Goal: Transaction & Acquisition: Purchase product/service

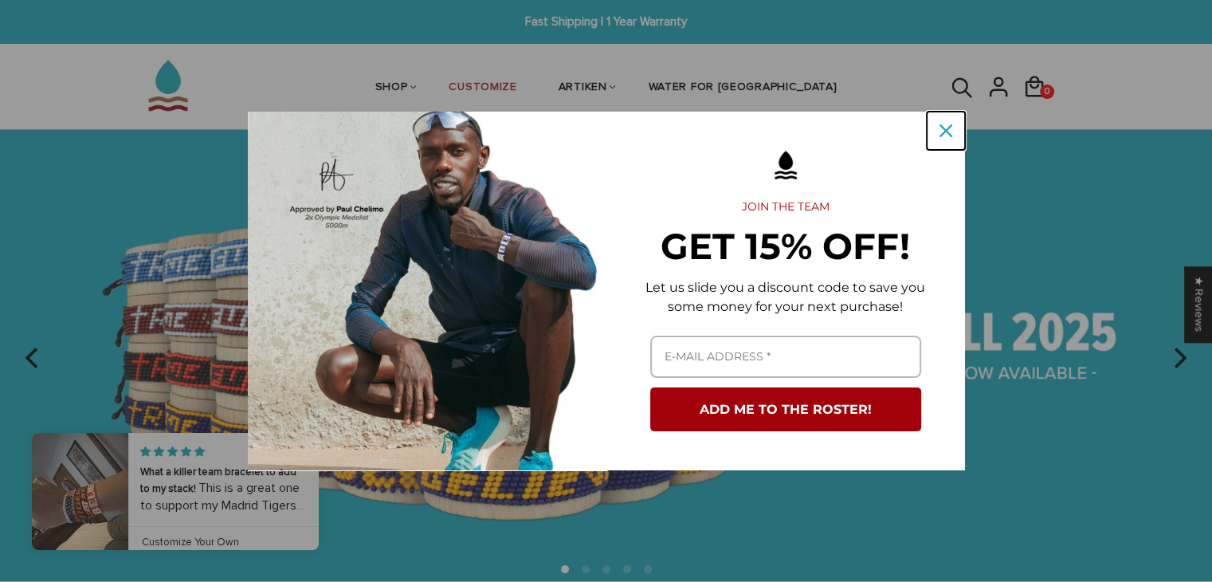
click at [951, 134] on div "Close" at bounding box center [945, 130] width 25 height 25
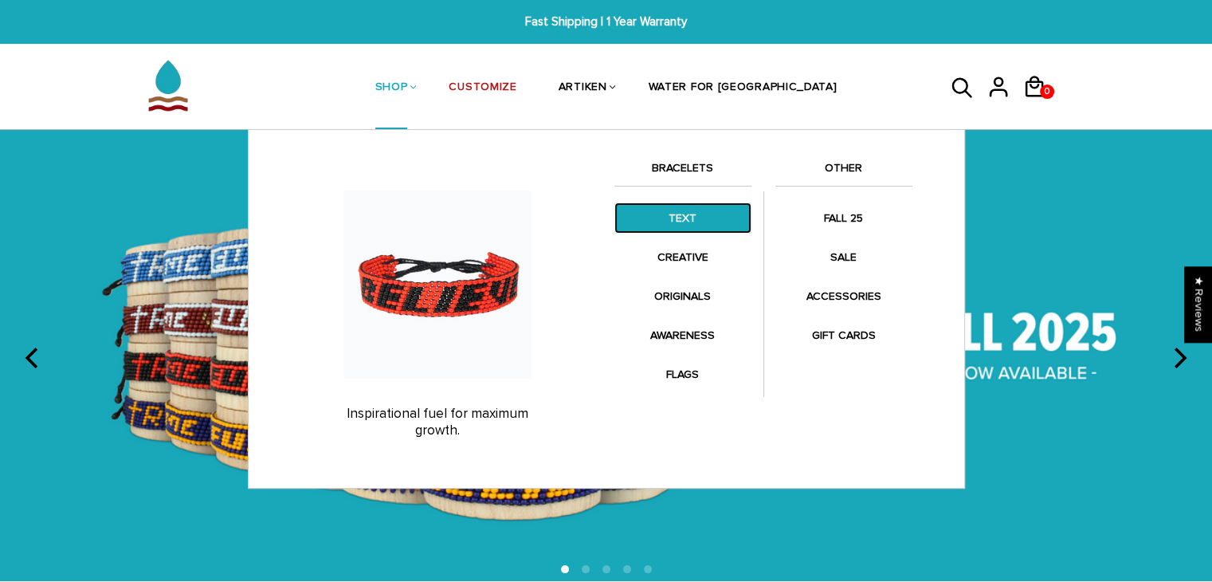
click at [684, 211] on link "TEXT" at bounding box center [682, 217] width 137 height 31
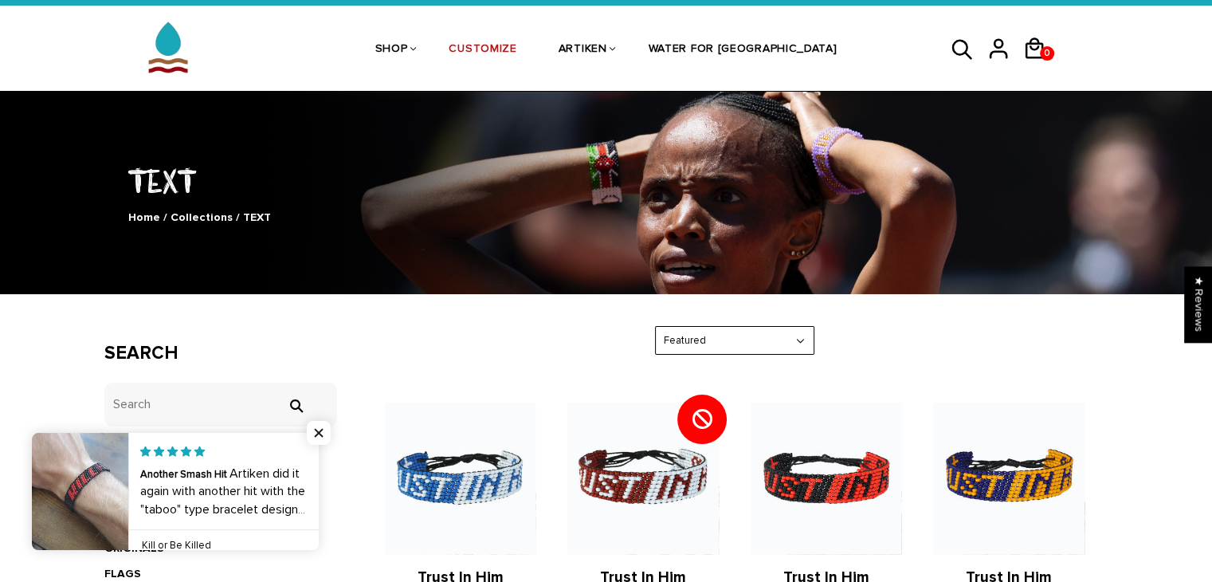
scroll to position [37, 0]
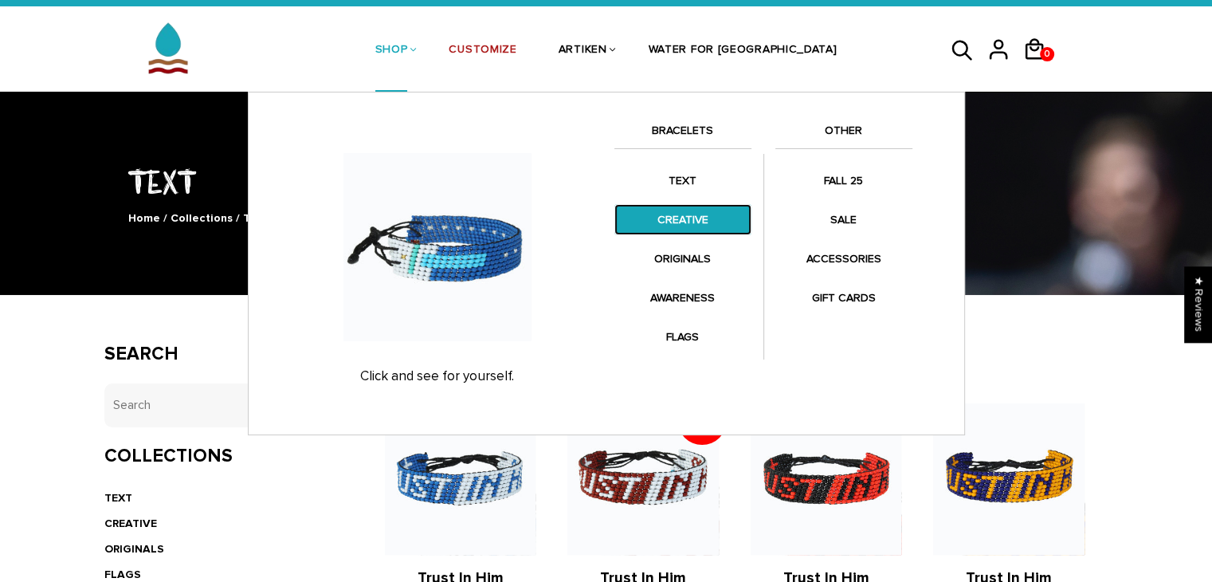
click at [685, 204] on link "CREATIVE" at bounding box center [682, 219] width 137 height 31
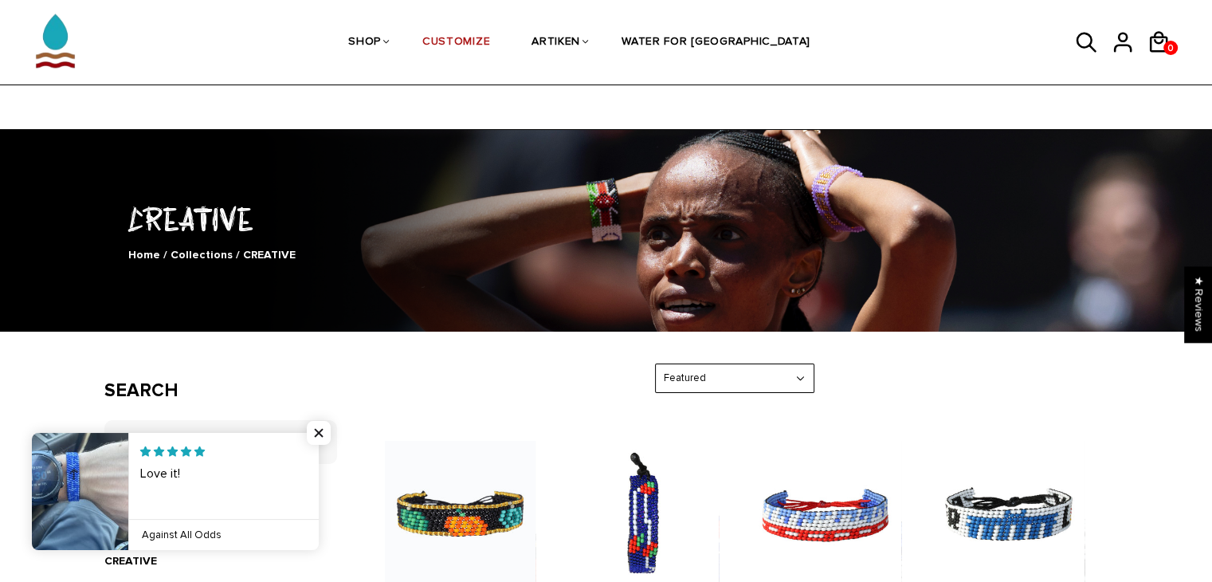
scroll to position [330, 0]
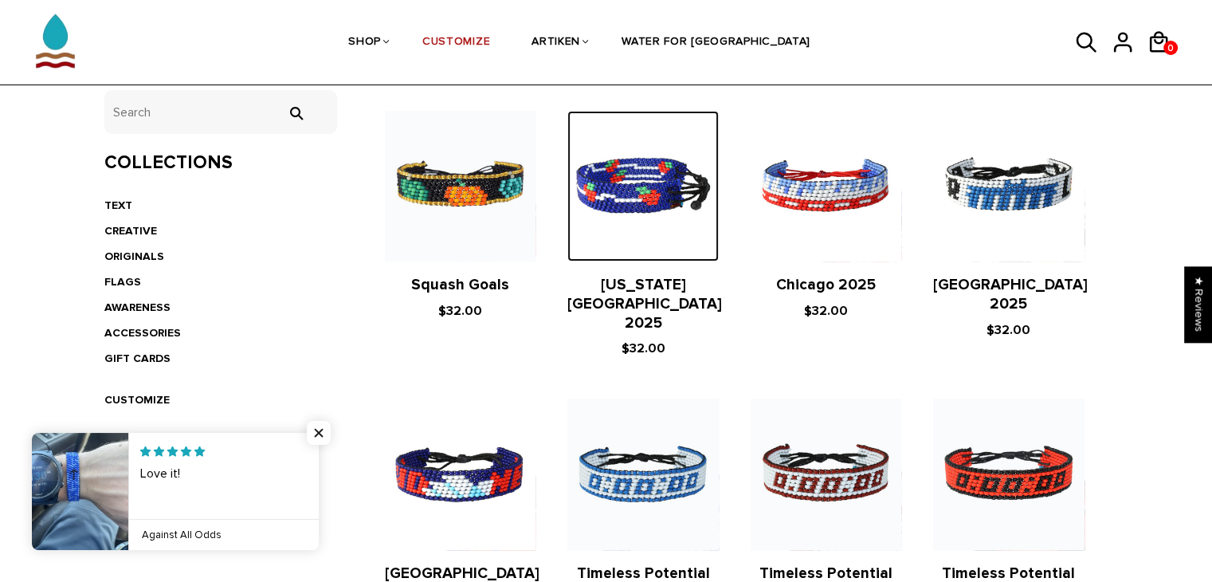
click at [657, 202] on img at bounding box center [642, 186] width 151 height 151
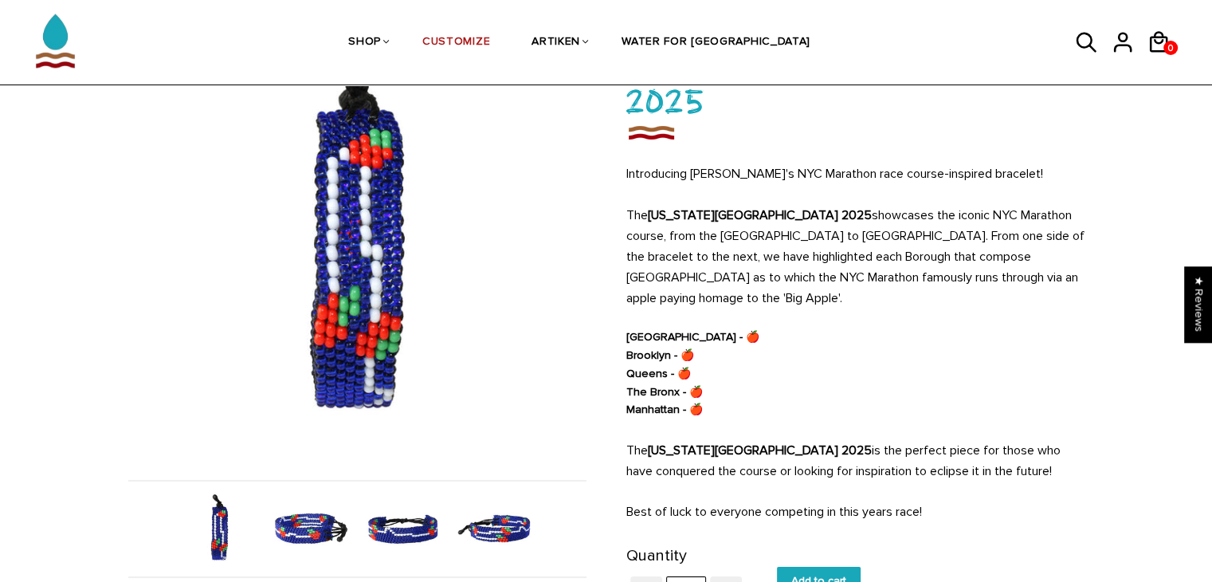
scroll to position [159, 0]
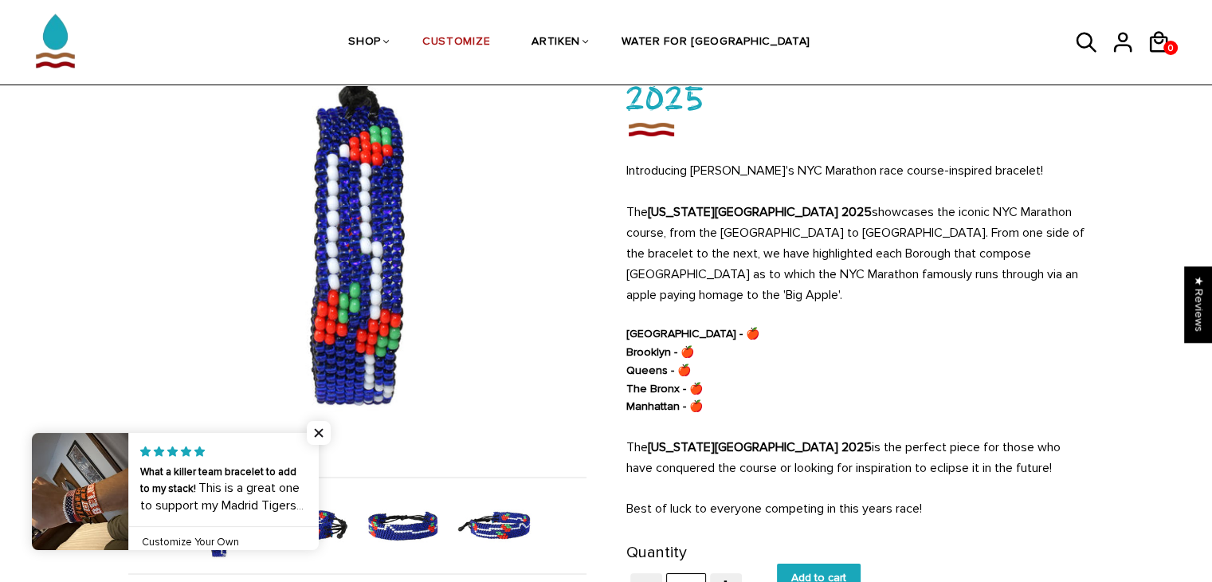
click at [319, 535] on link at bounding box center [319, 491] width 0 height 117
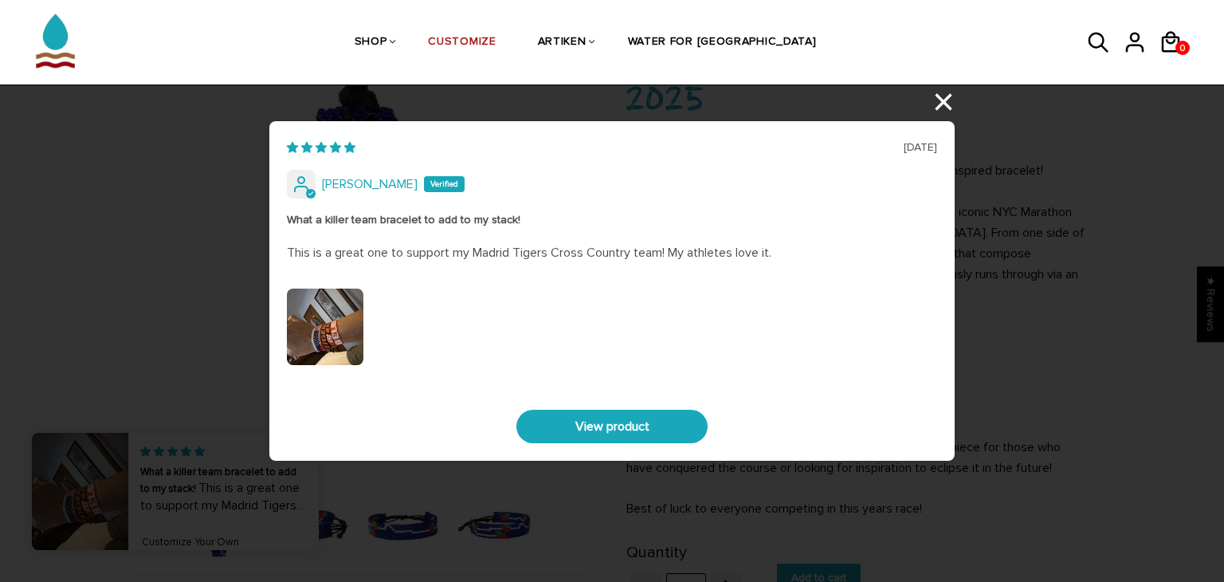
click at [943, 117] on div "08/31/2025 Phillip What a killer team bracelet to add to my stack! This is a gr…" at bounding box center [612, 291] width 1224 height 582
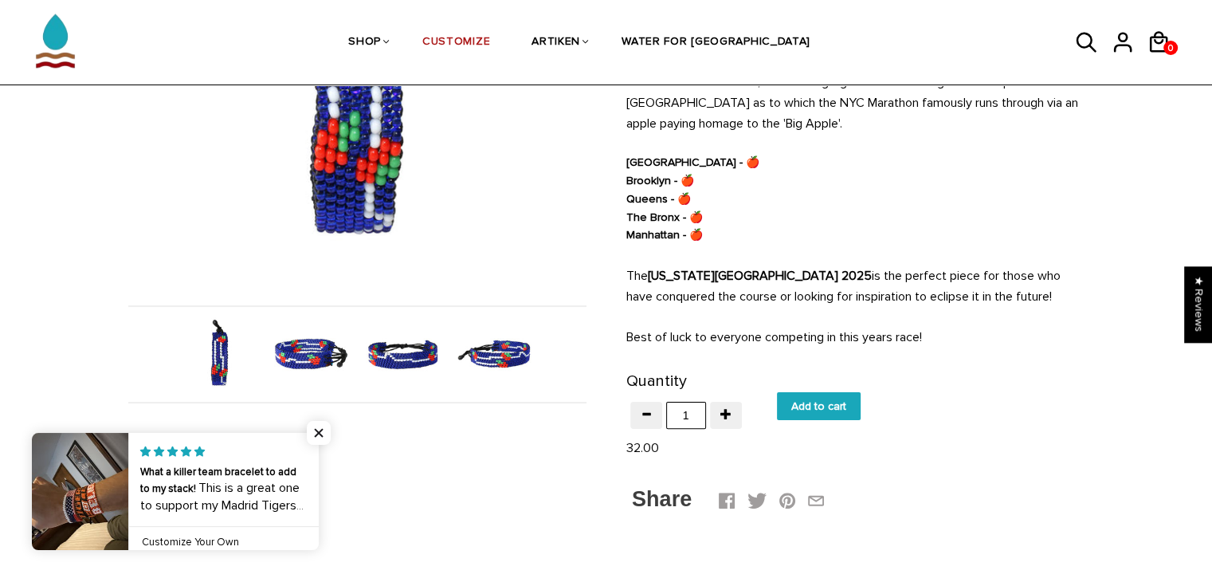
scroll to position [331, 0]
click at [319, 373] on img at bounding box center [311, 353] width 82 height 82
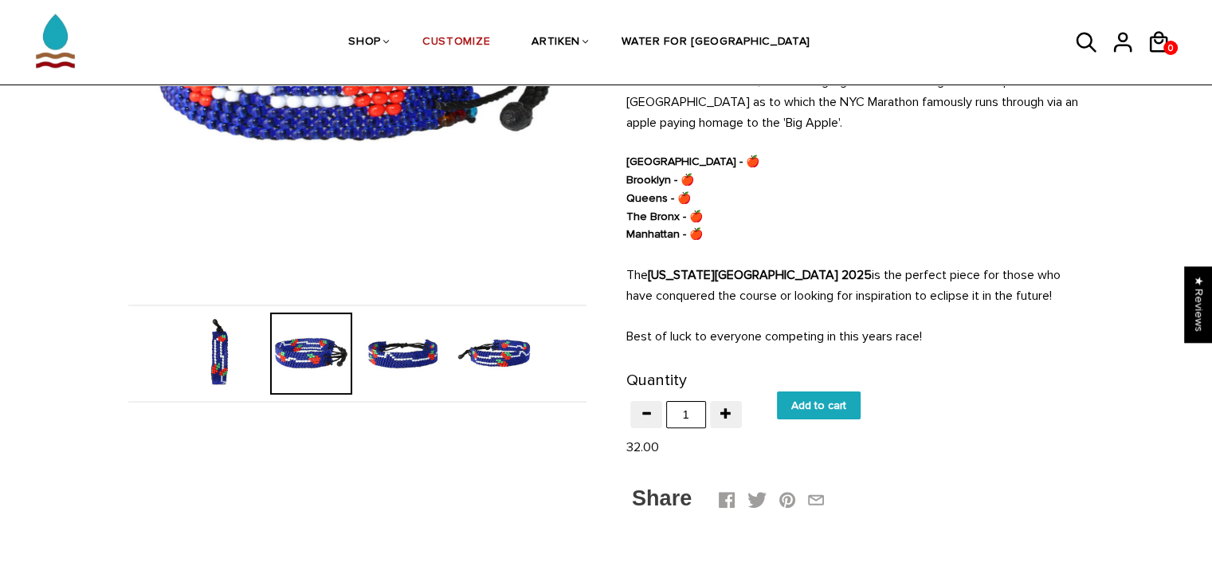
click at [319, 433] on div "Description Sizing Deets Refund Policy Description Introducing ArtiKen's NYC Ma…" at bounding box center [606, 428] width 1004 height 1132
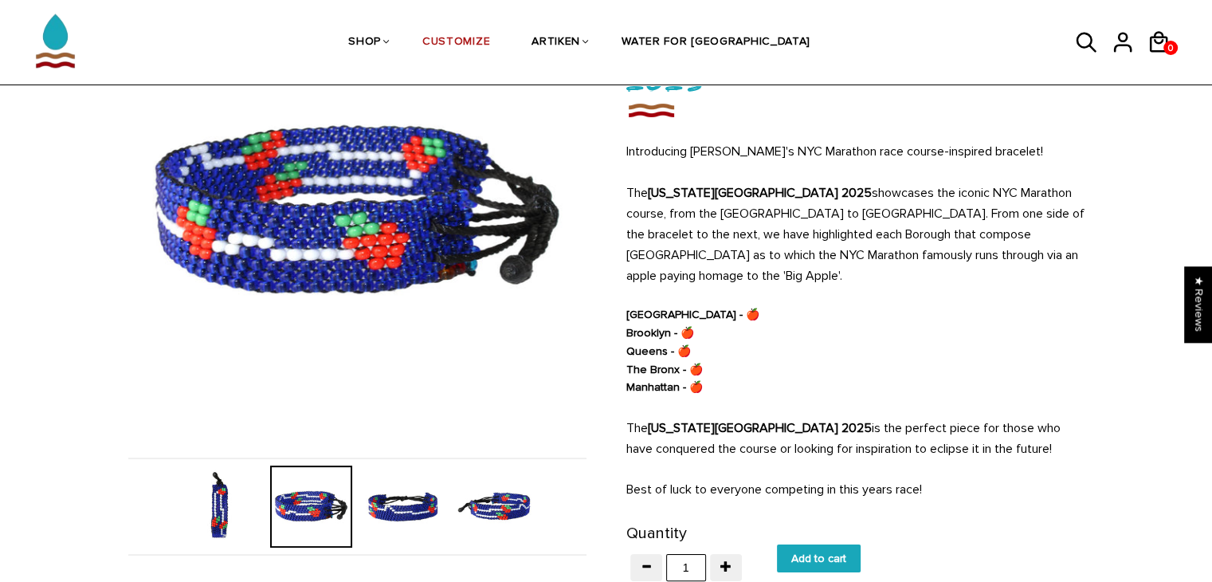
scroll to position [178, 0]
click at [412, 501] on img at bounding box center [403, 506] width 82 height 82
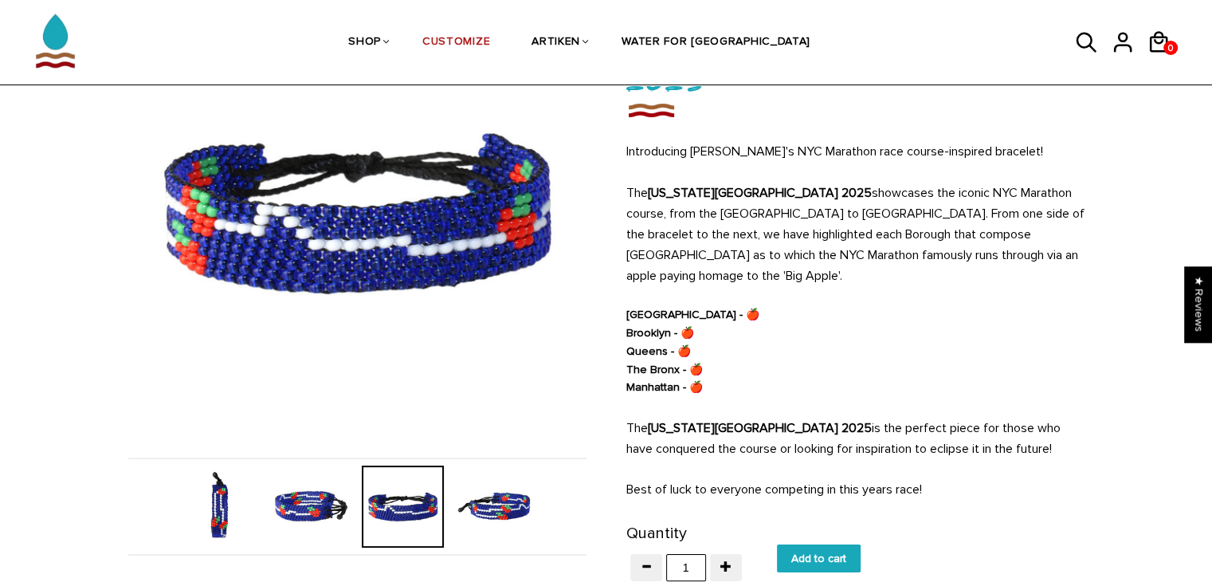
click at [482, 520] on img at bounding box center [494, 506] width 82 height 82
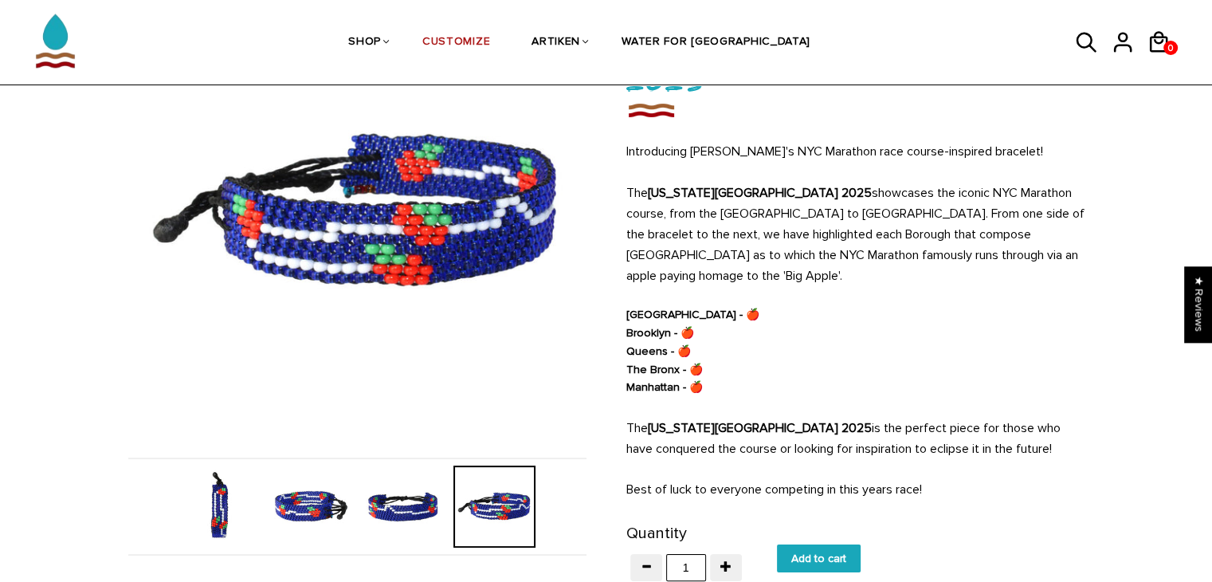
click at [411, 479] on img at bounding box center [403, 506] width 82 height 82
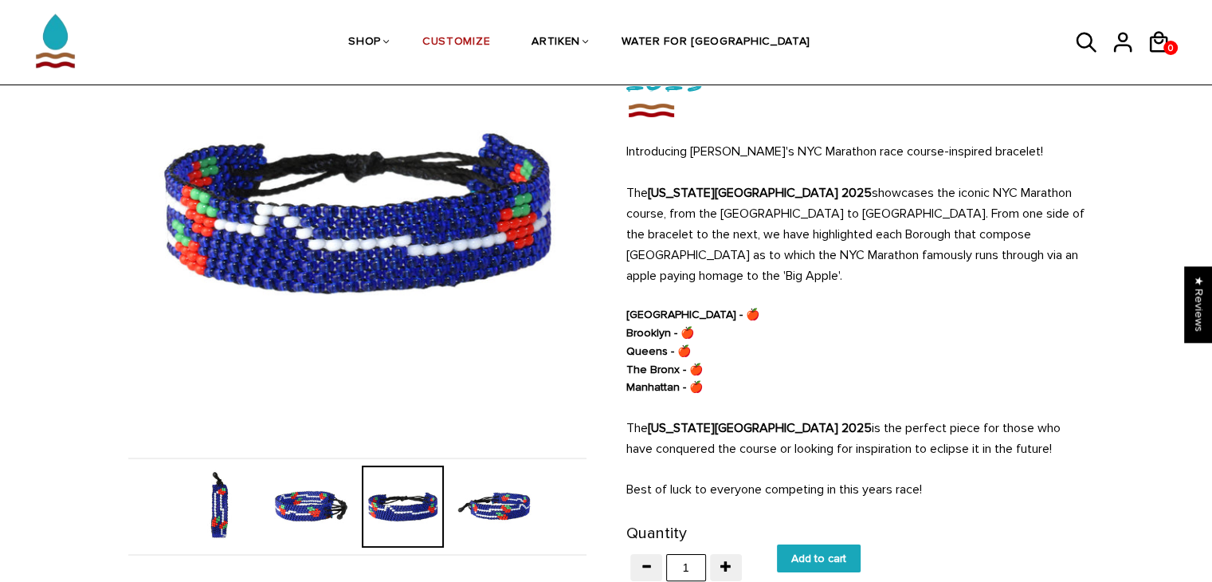
click at [320, 511] on img at bounding box center [311, 506] width 82 height 82
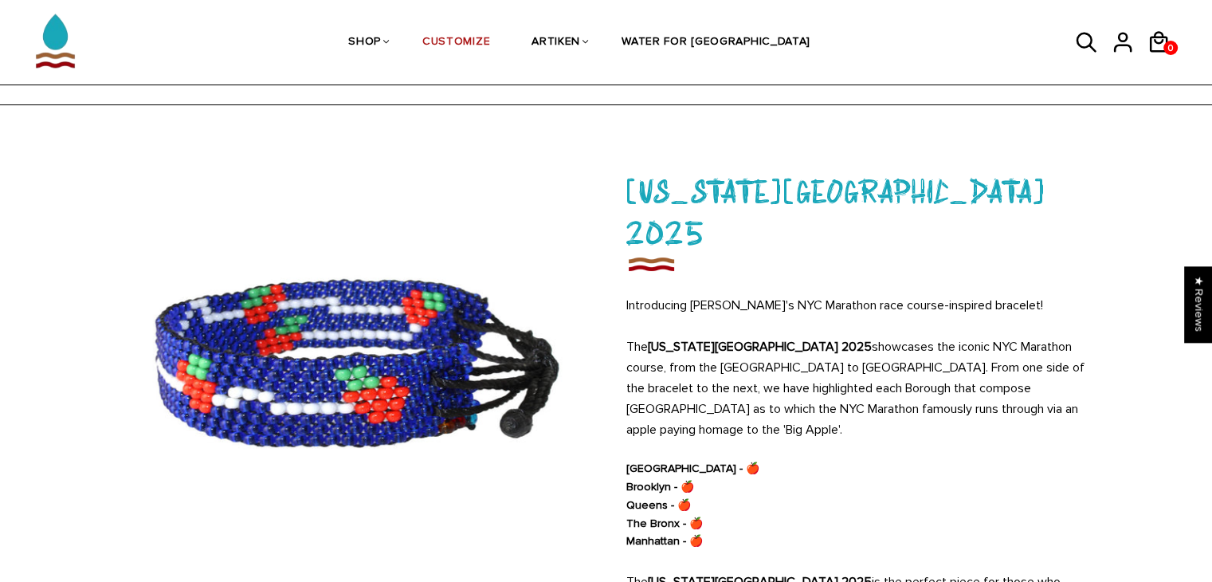
scroll to position [22, 0]
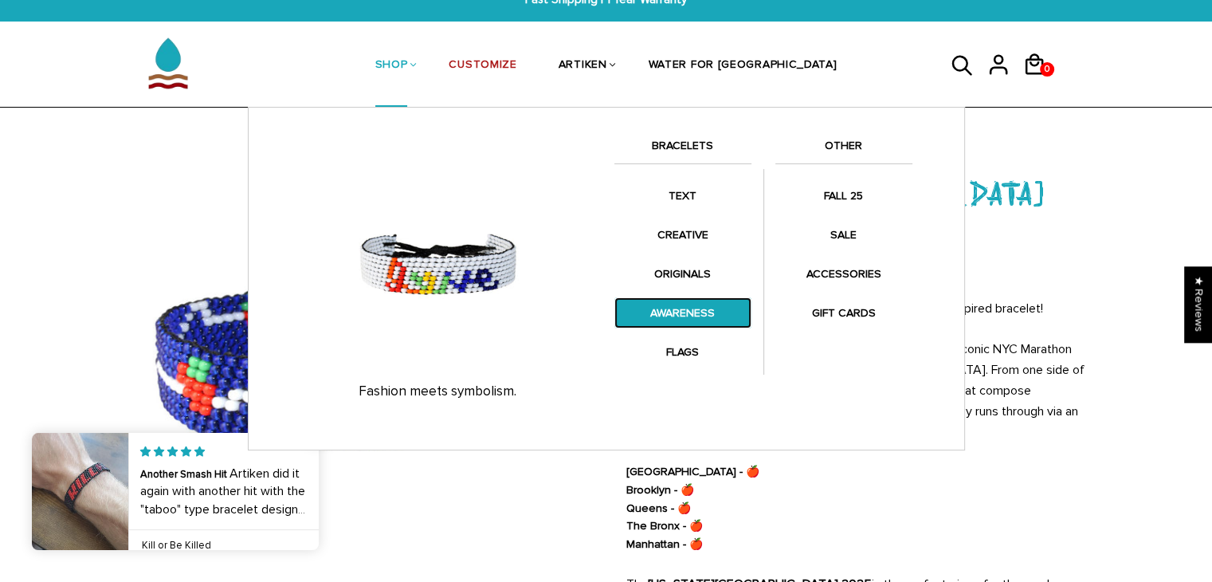
click at [679, 304] on link "AWARENESS" at bounding box center [682, 312] width 137 height 31
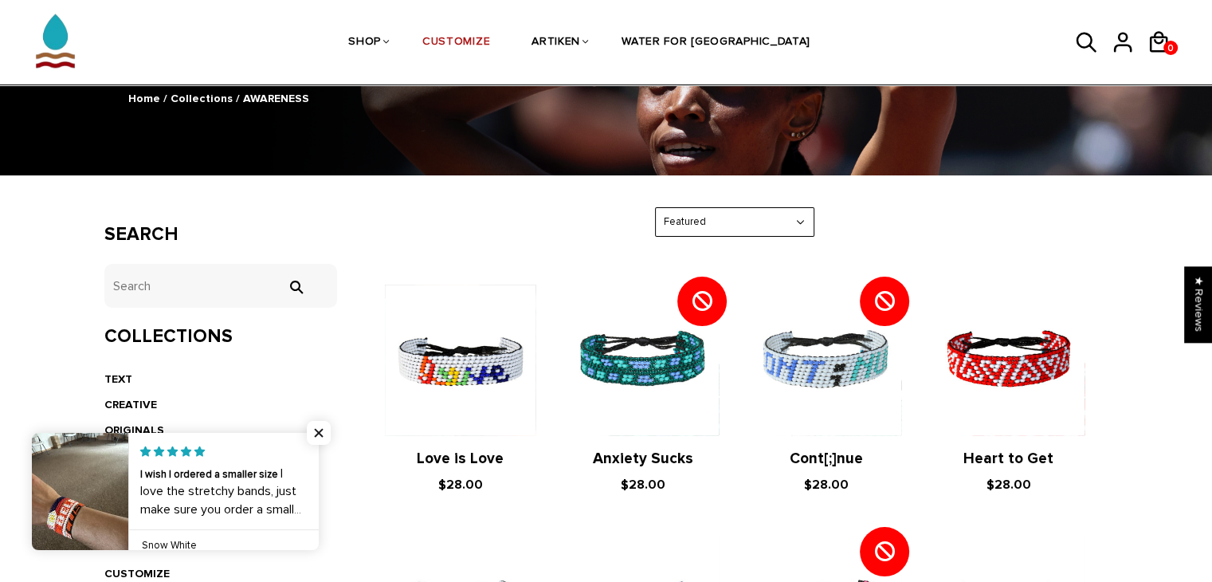
scroll to position [171, 0]
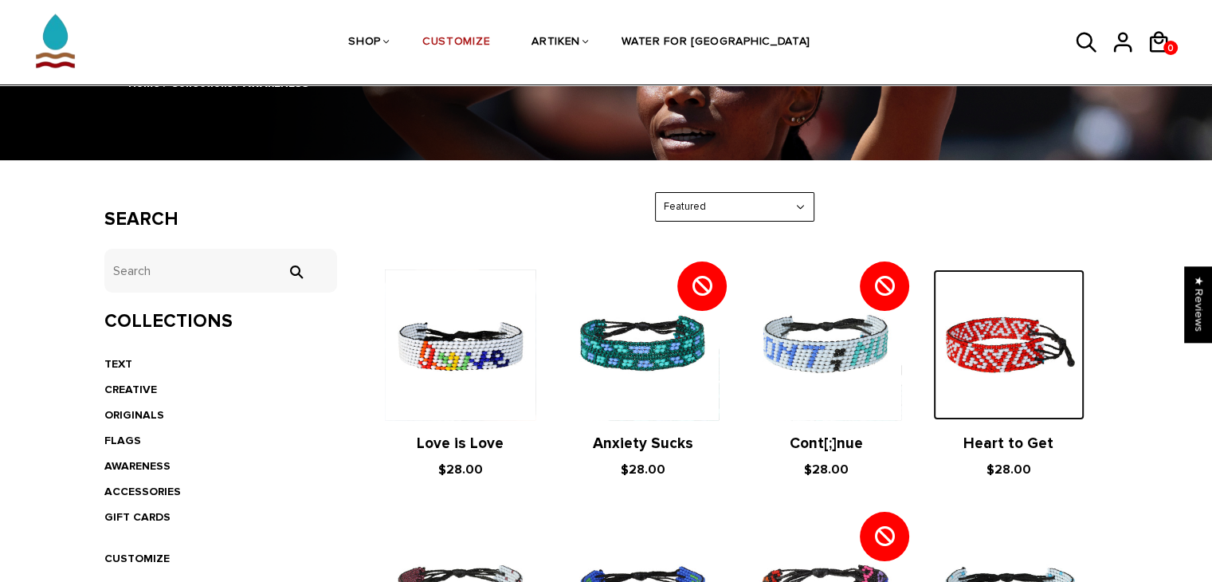
click at [1035, 405] on img at bounding box center [1008, 344] width 151 height 151
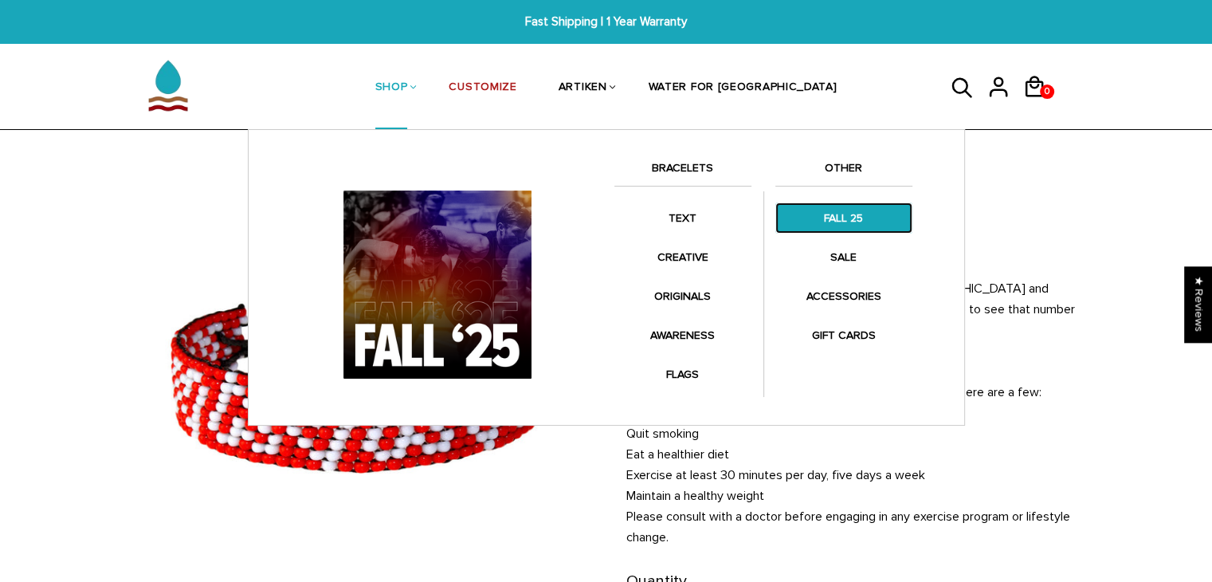
click at [828, 221] on link "FALL 25" at bounding box center [843, 217] width 137 height 31
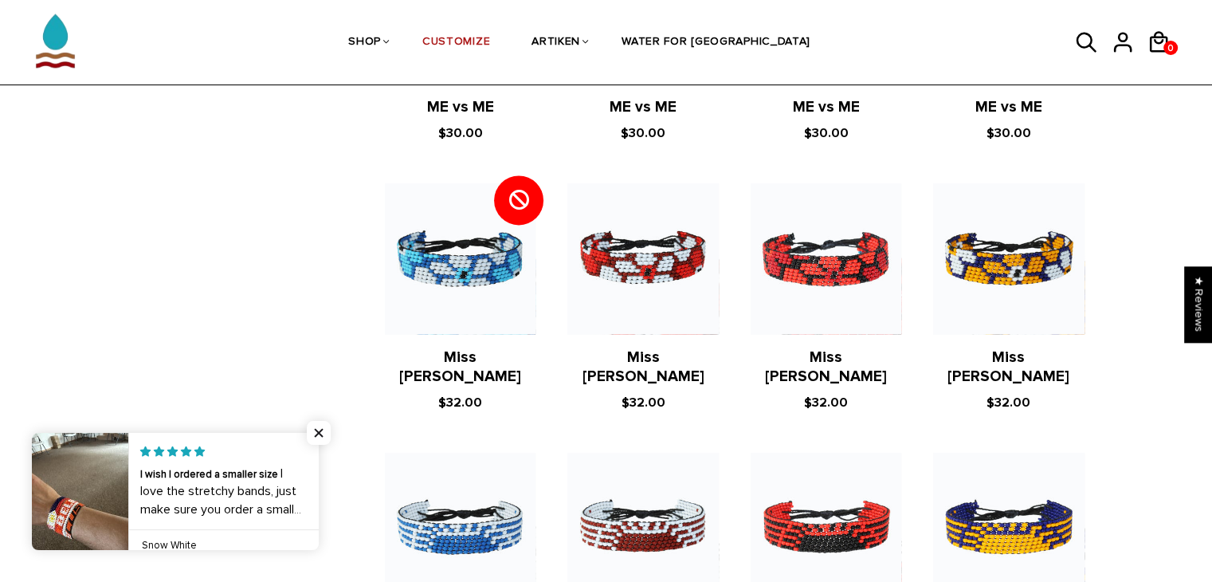
scroll to position [2360, 0]
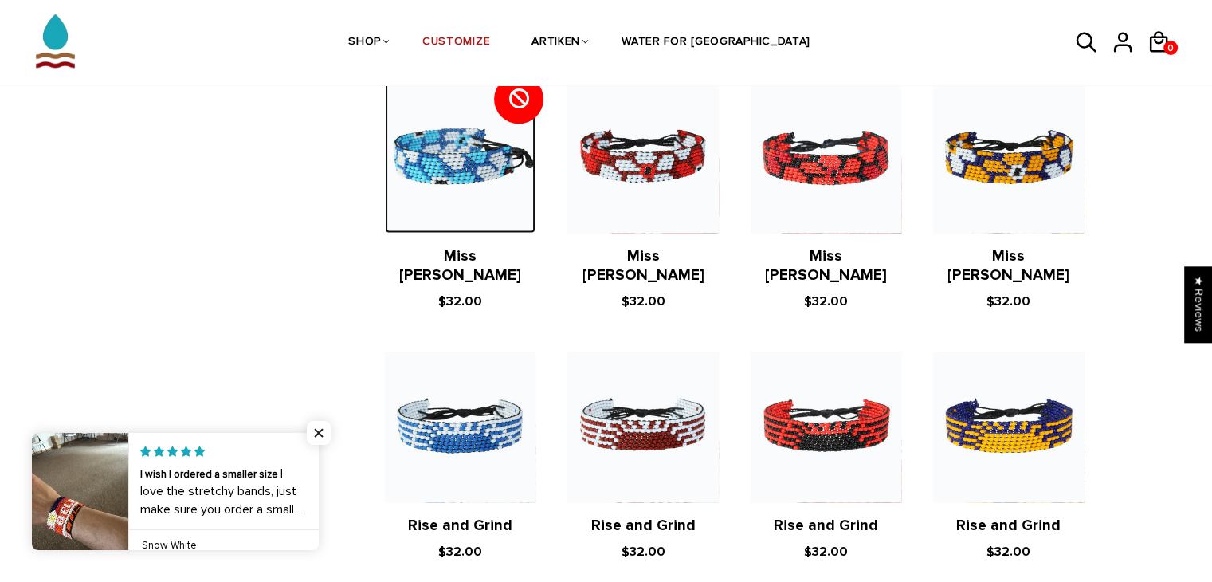
click at [478, 190] on img at bounding box center [460, 157] width 151 height 151
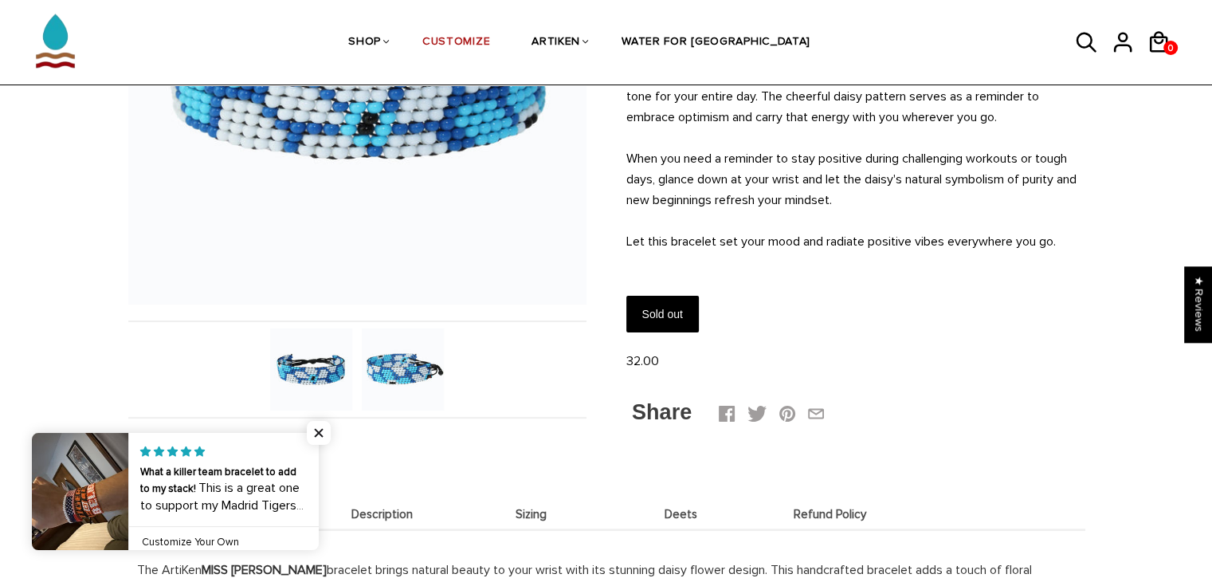
scroll to position [319, 0]
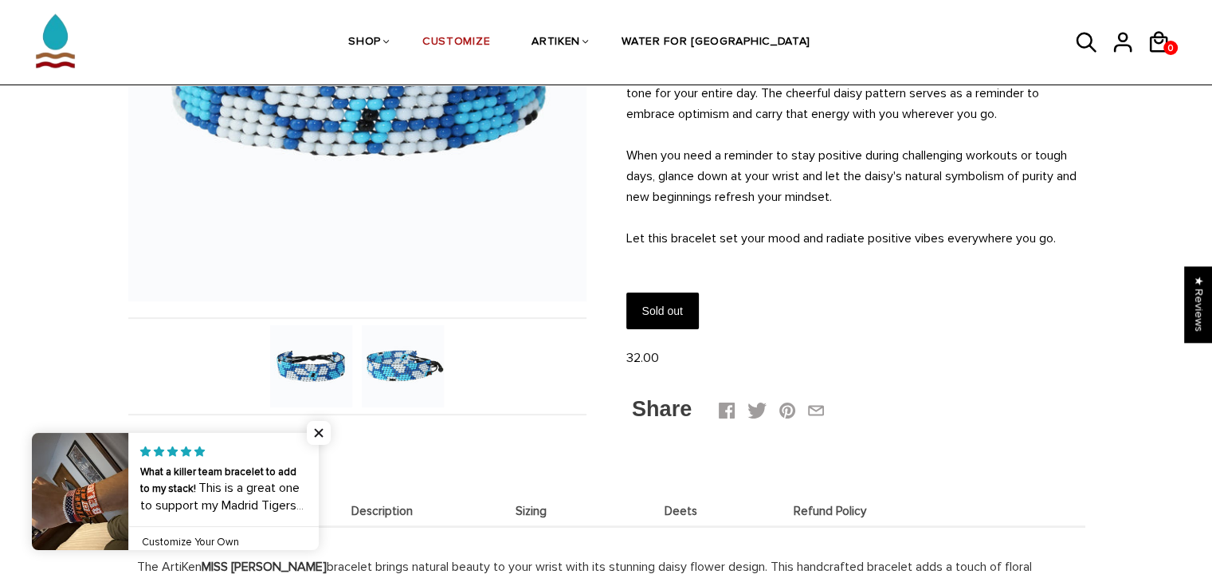
click at [408, 367] on img at bounding box center [403, 366] width 82 height 82
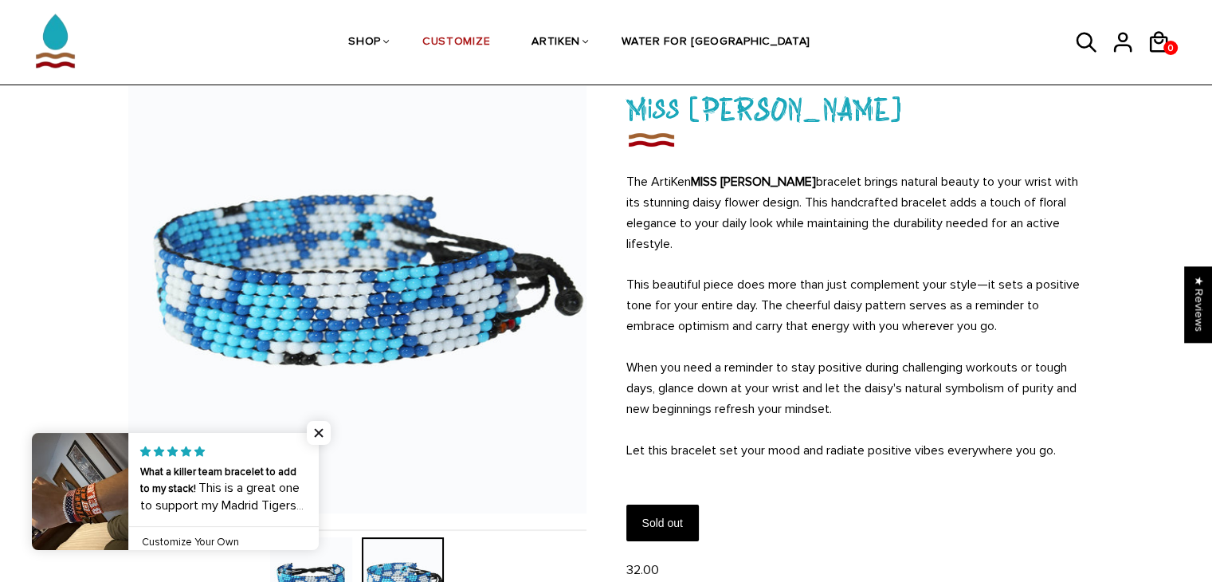
scroll to position [92, 0]
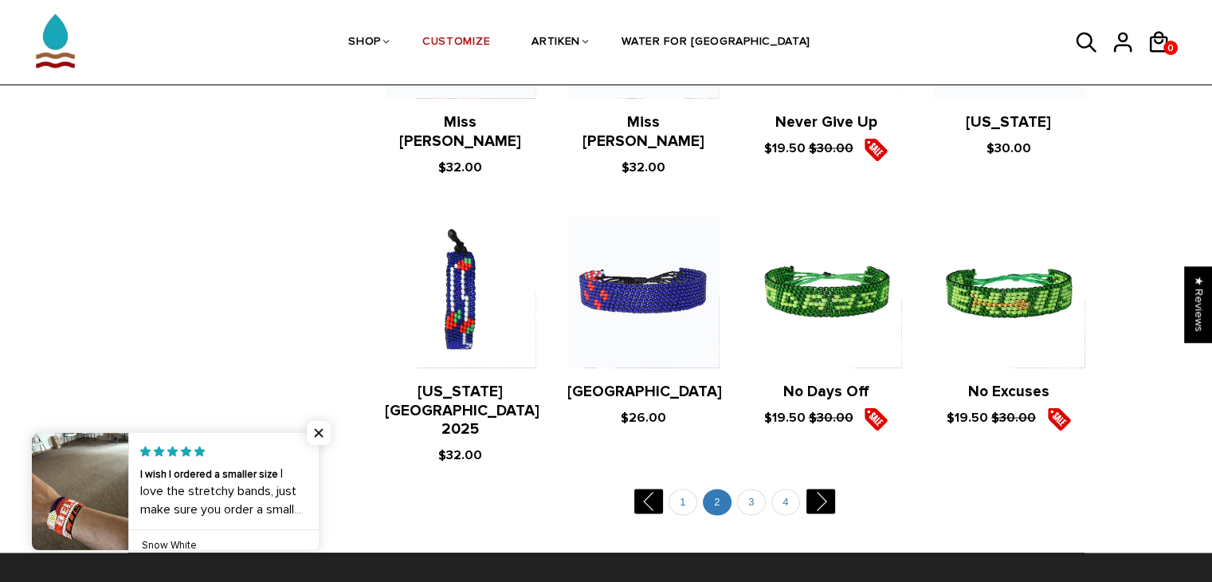
scroll to position [3161, 0]
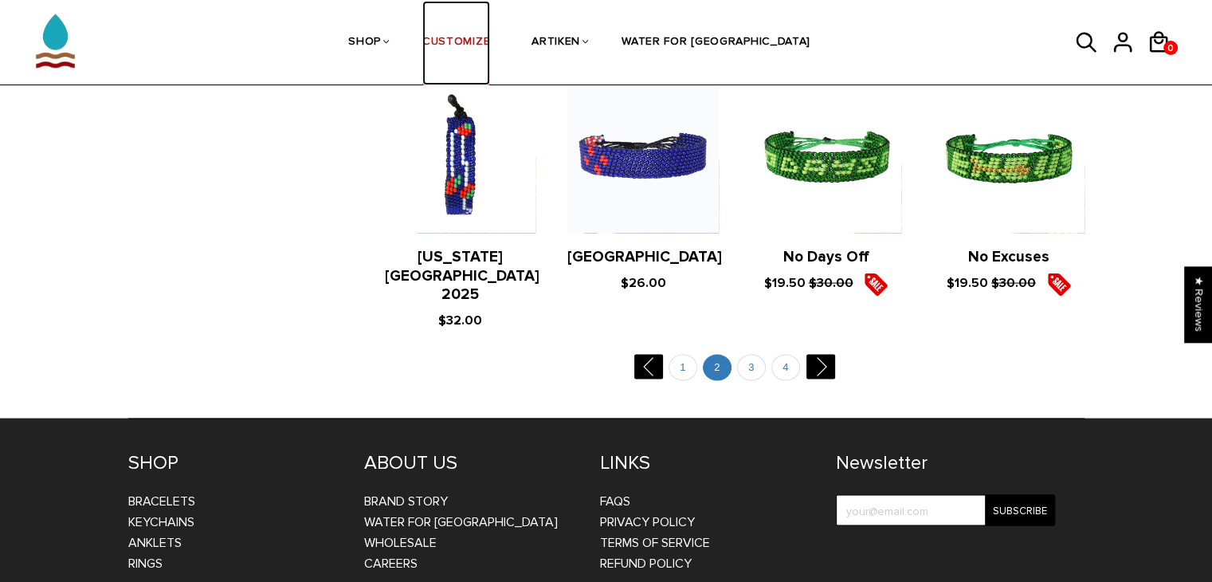
click at [476, 39] on link "CUSTOMIZE" at bounding box center [456, 43] width 68 height 84
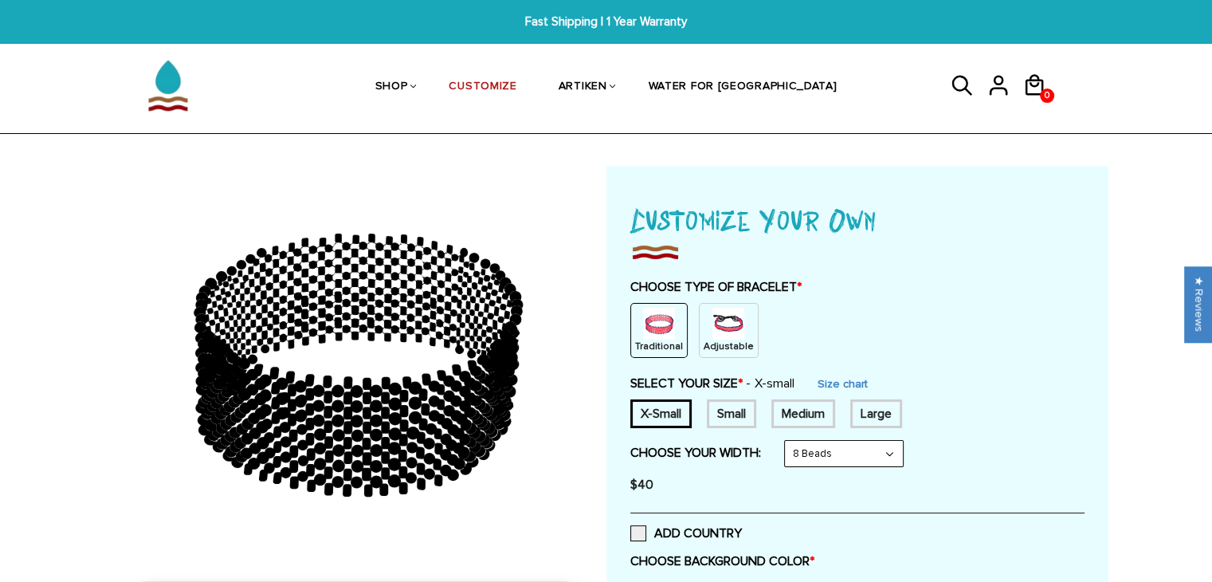
click at [726, 337] on img at bounding box center [728, 323] width 32 height 32
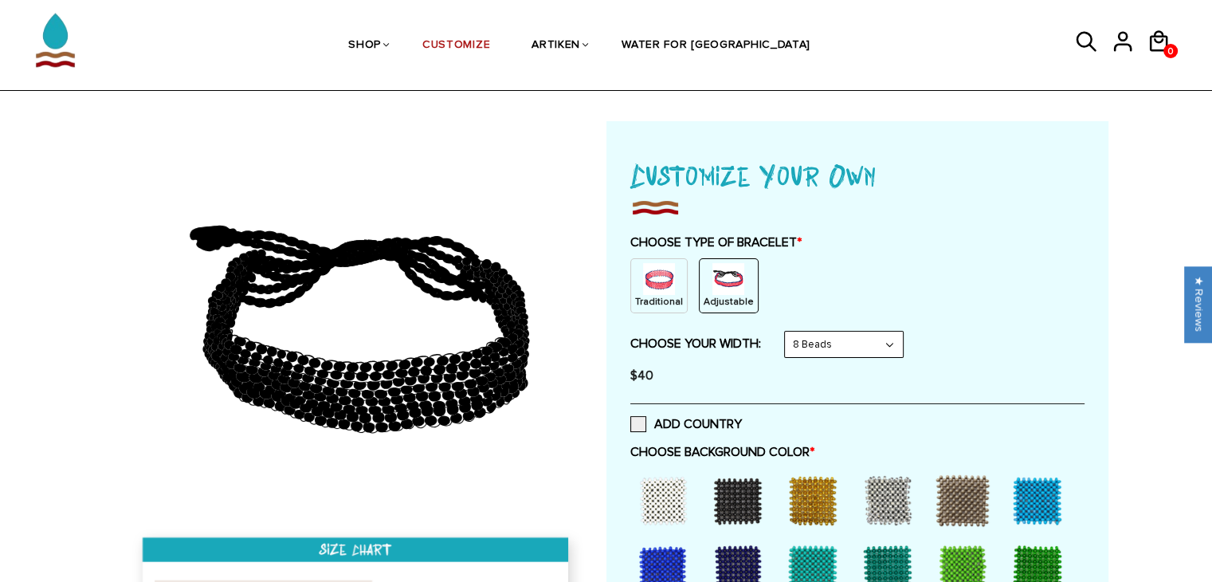
scroll to position [191, 0]
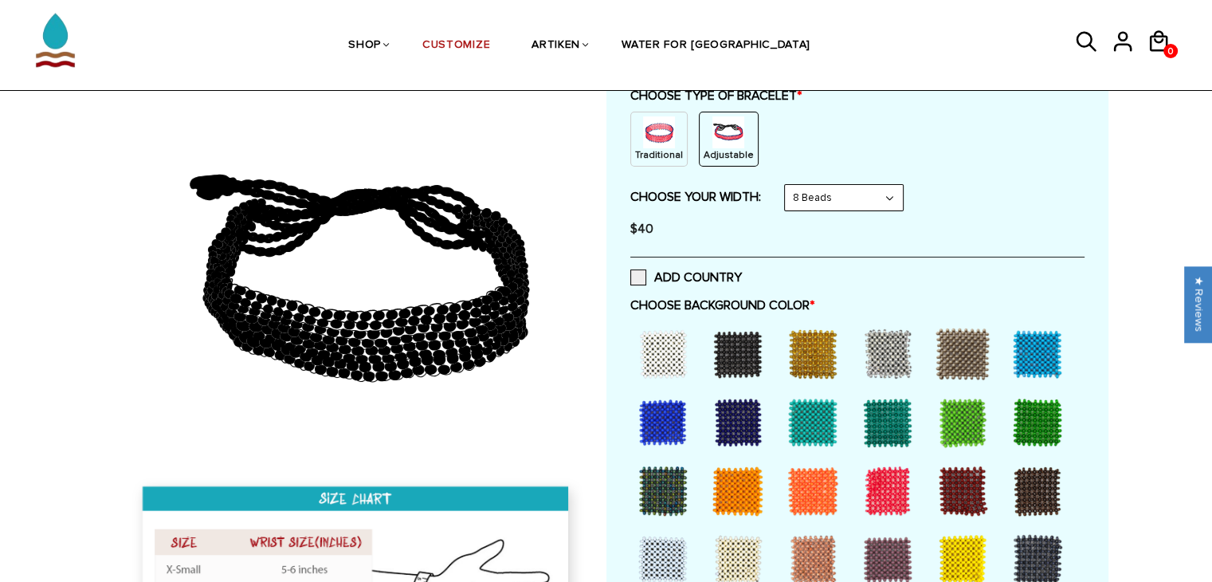
click at [838, 194] on select "8 Beads 6 Beads 10 Beads" at bounding box center [844, 197] width 118 height 25
click at [787, 185] on select "8 Beads 6 Beads 10 Beads" at bounding box center [844, 197] width 118 height 25
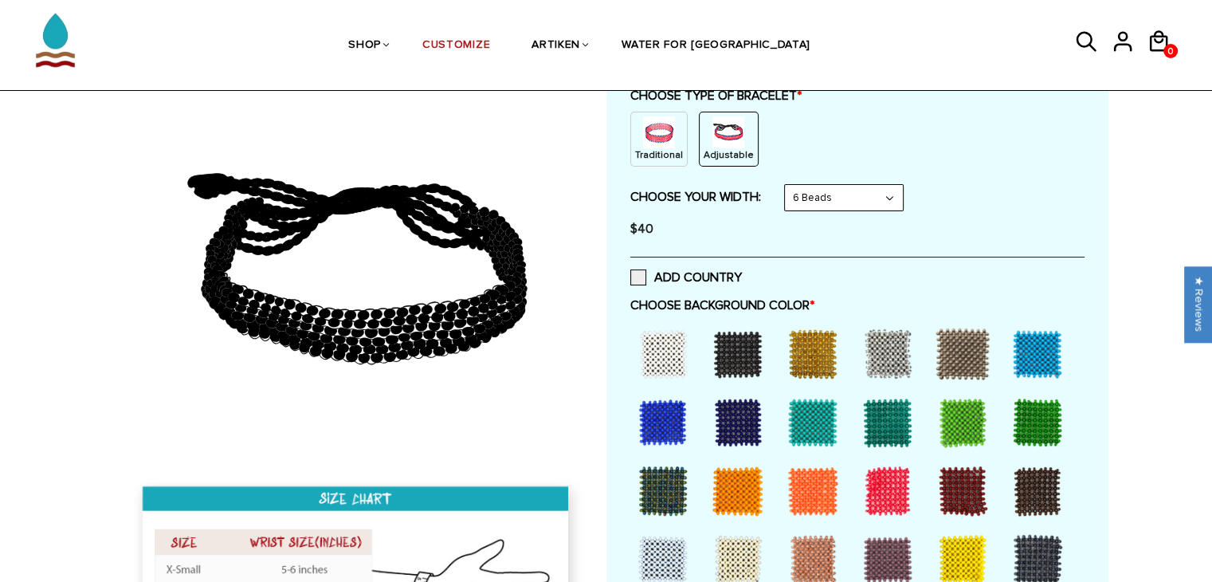
click at [832, 178] on div "CHOOSE TYPE OF BRACELET * Traditional Adjustable Traditional / X-Small / 8 Bead…" at bounding box center [857, 167] width 454 height 158
click at [822, 193] on select "8 Beads 6 Beads 10 Beads" at bounding box center [844, 197] width 118 height 25
click at [787, 185] on select "8 Beads 6 Beads 10 Beads" at bounding box center [844, 197] width 118 height 25
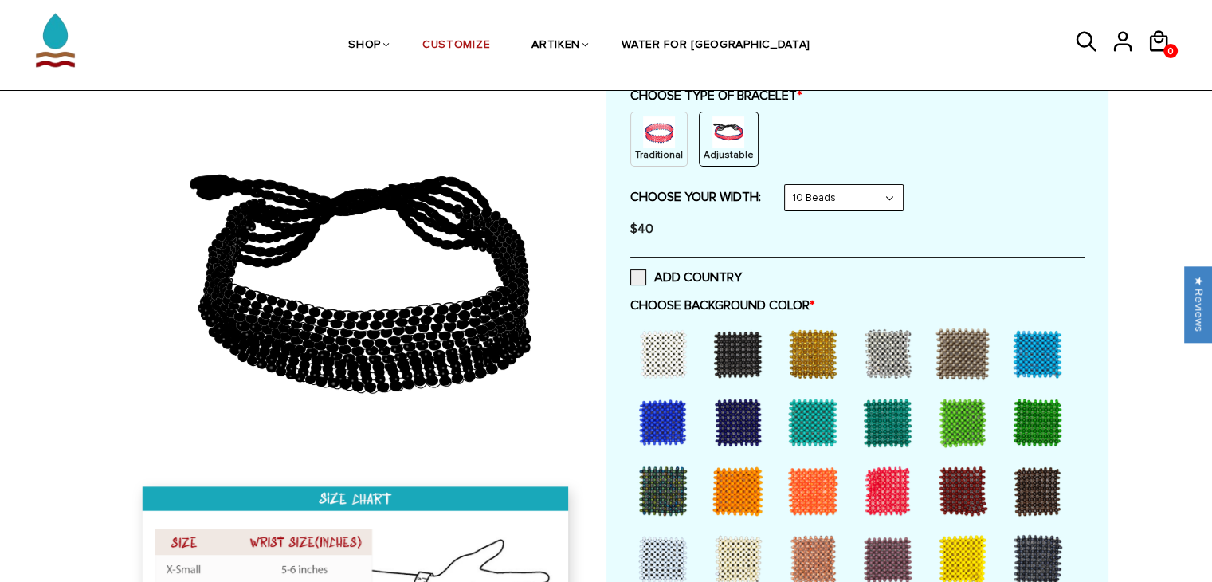
click at [825, 205] on select "8 Beads 6 Beads 10 Beads" at bounding box center [844, 197] width 118 height 25
select select "8-beads"
click at [787, 185] on select "8 Beads 6 Beads 10 Beads" at bounding box center [844, 197] width 118 height 25
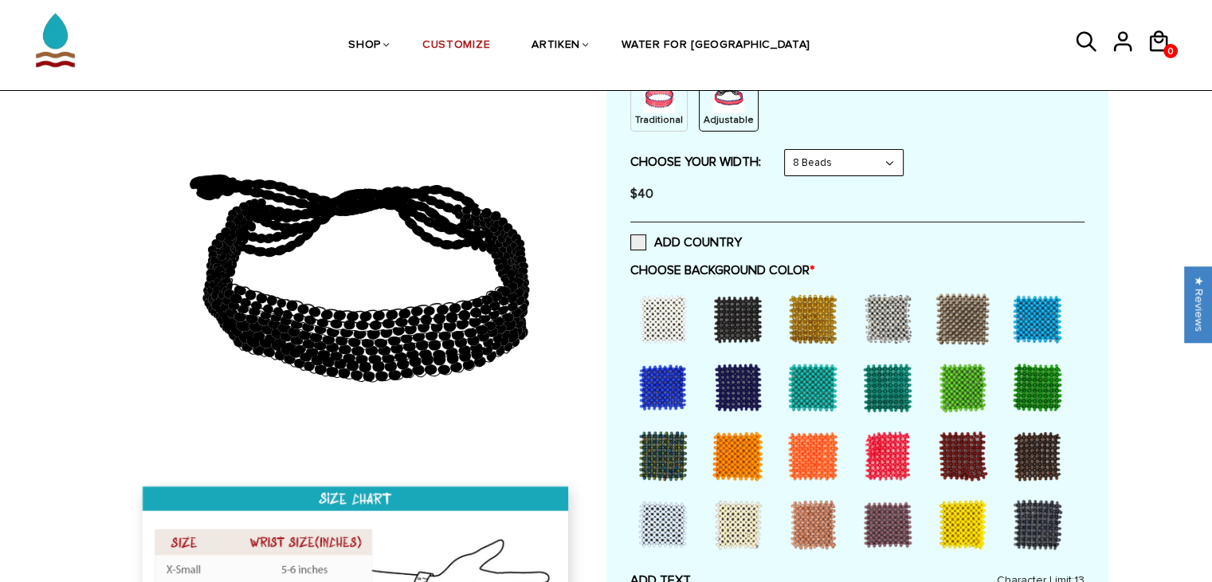
scroll to position [229, 0]
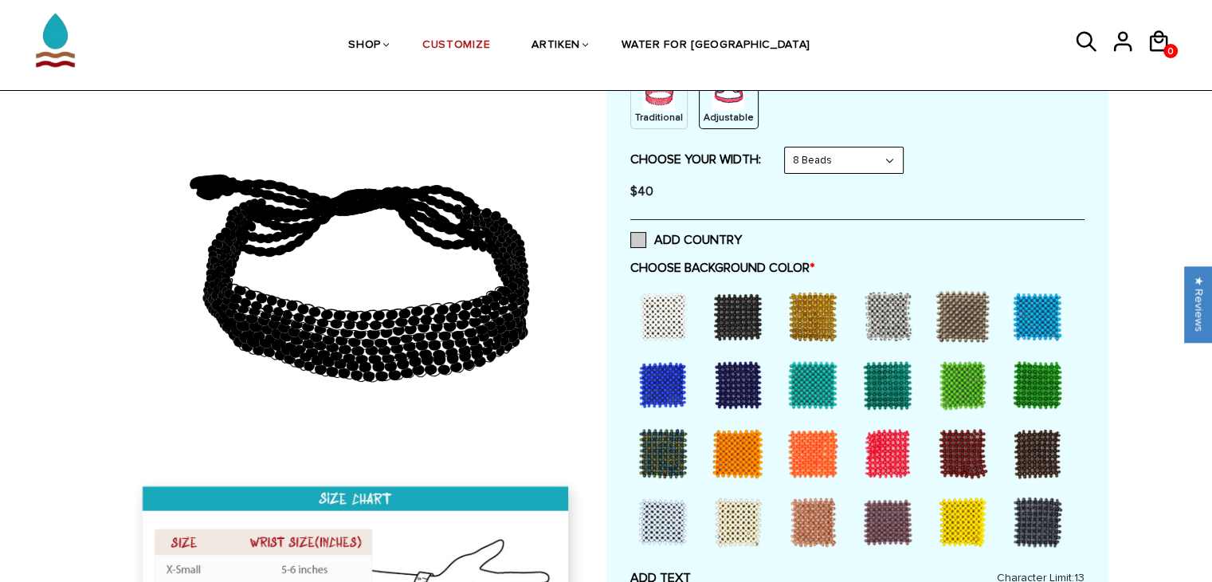
click at [643, 233] on span at bounding box center [638, 240] width 16 height 16
click at [742, 235] on input "ADD COUNTRY" at bounding box center [742, 235] width 0 height 0
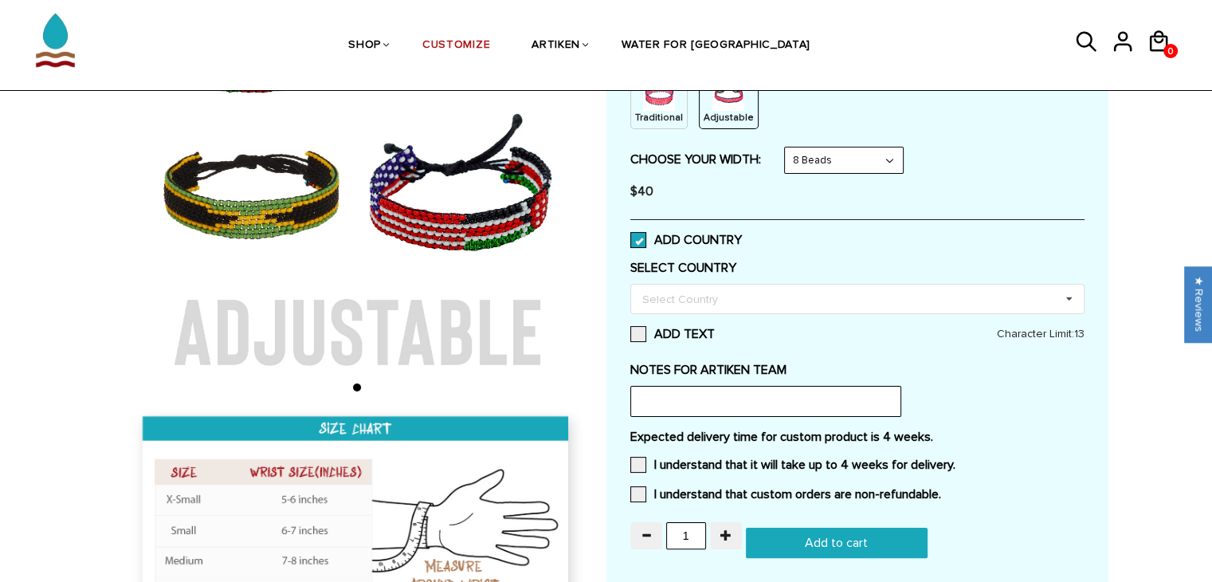
click at [643, 233] on span at bounding box center [638, 240] width 16 height 16
click at [742, 235] on input "ADD COUNTRY" at bounding box center [742, 235] width 0 height 0
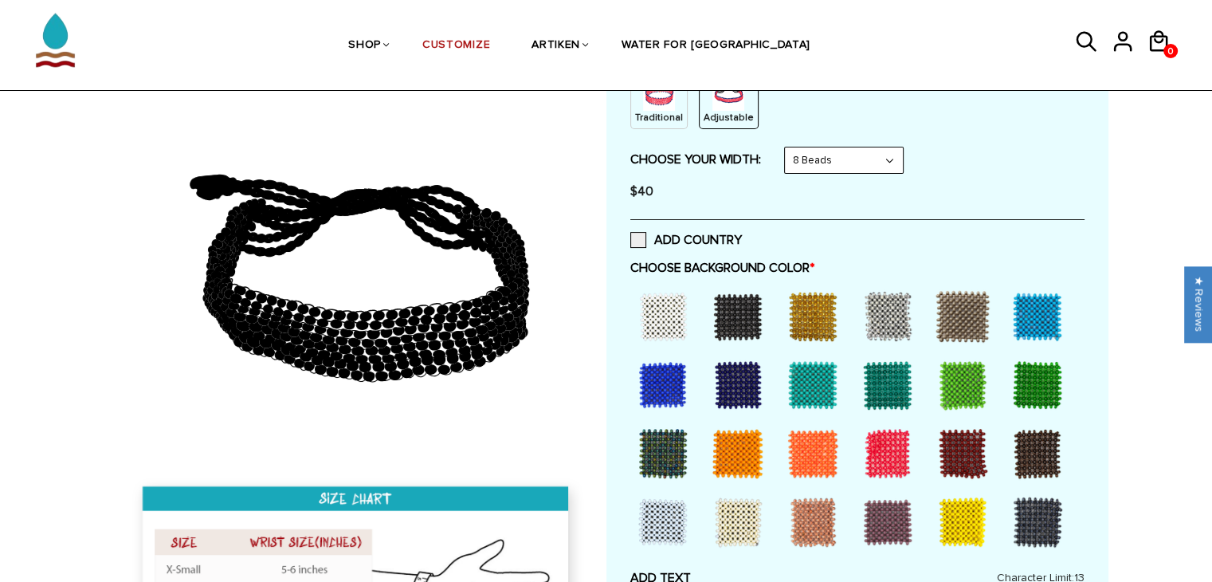
click at [656, 301] on div at bounding box center [663, 316] width 64 height 64
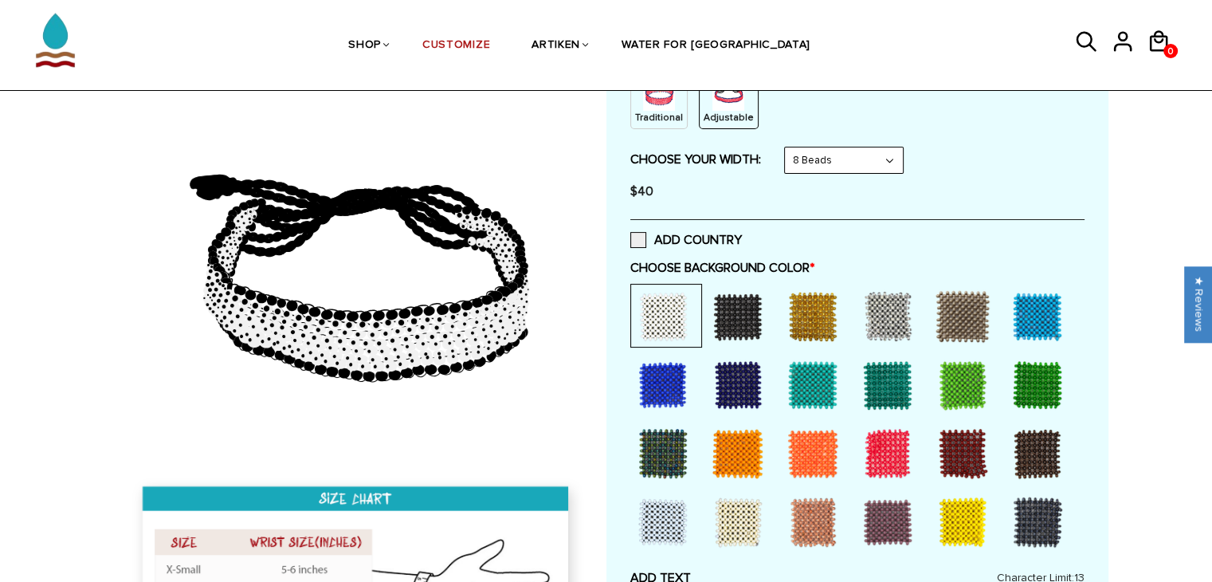
scroll to position [252, 0]
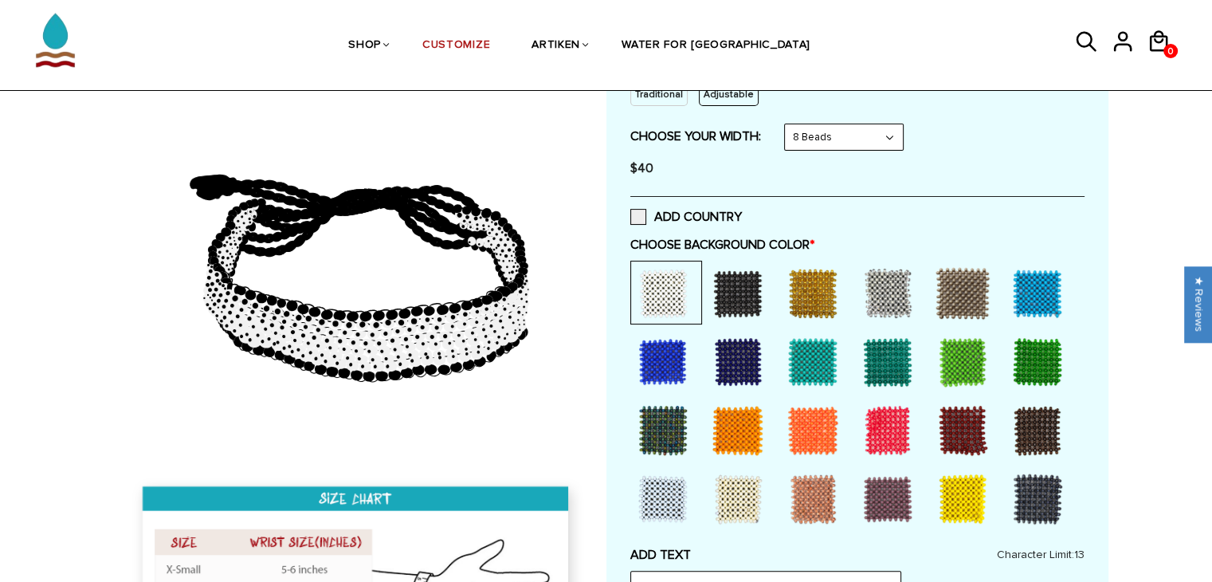
click at [723, 295] on div at bounding box center [738, 293] width 64 height 64
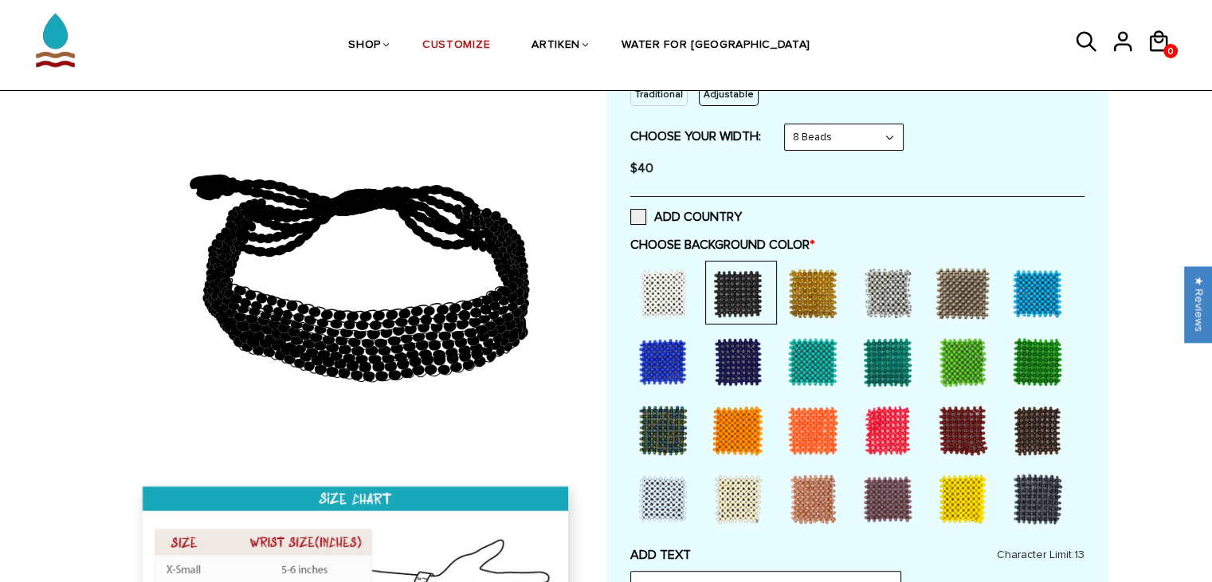
click at [815, 358] on div at bounding box center [813, 362] width 64 height 64
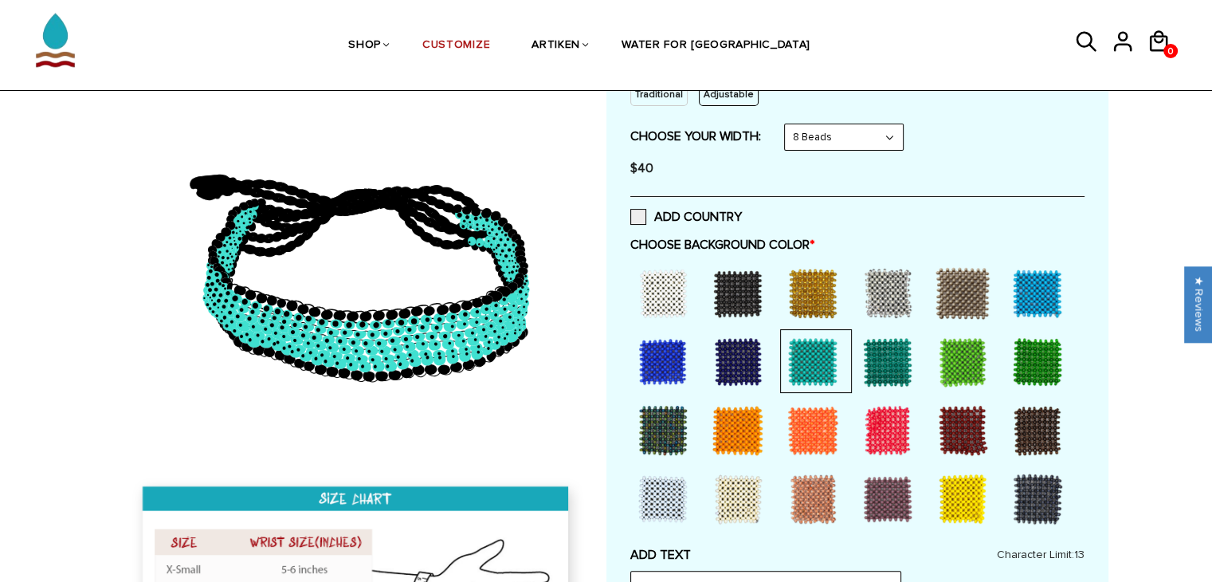
scroll to position [273, 0]
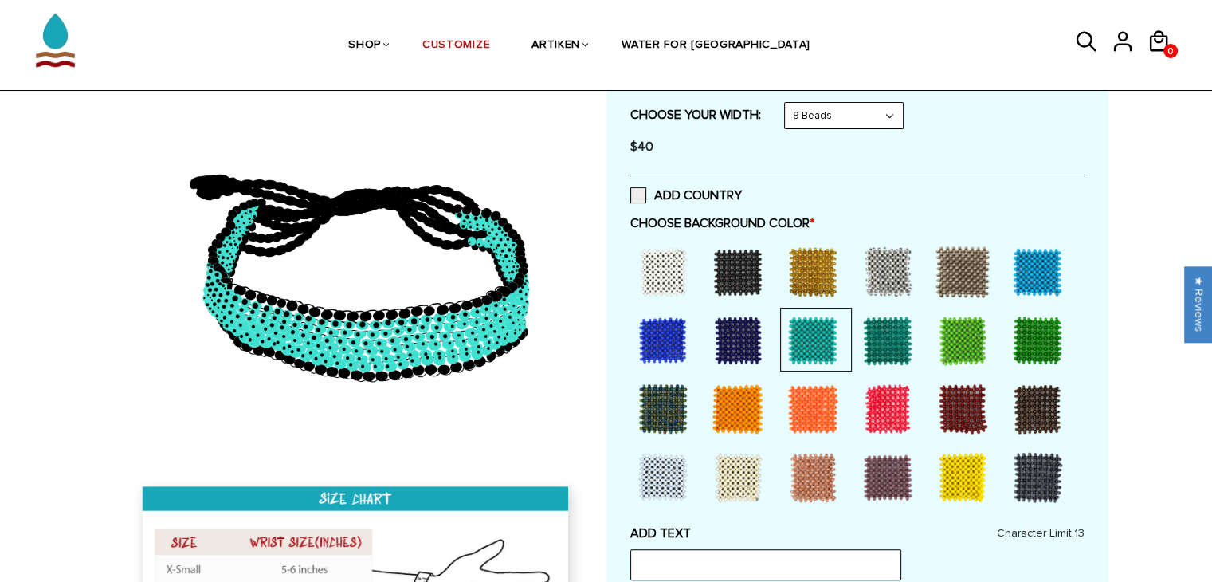
click at [892, 409] on div at bounding box center [888, 409] width 64 height 64
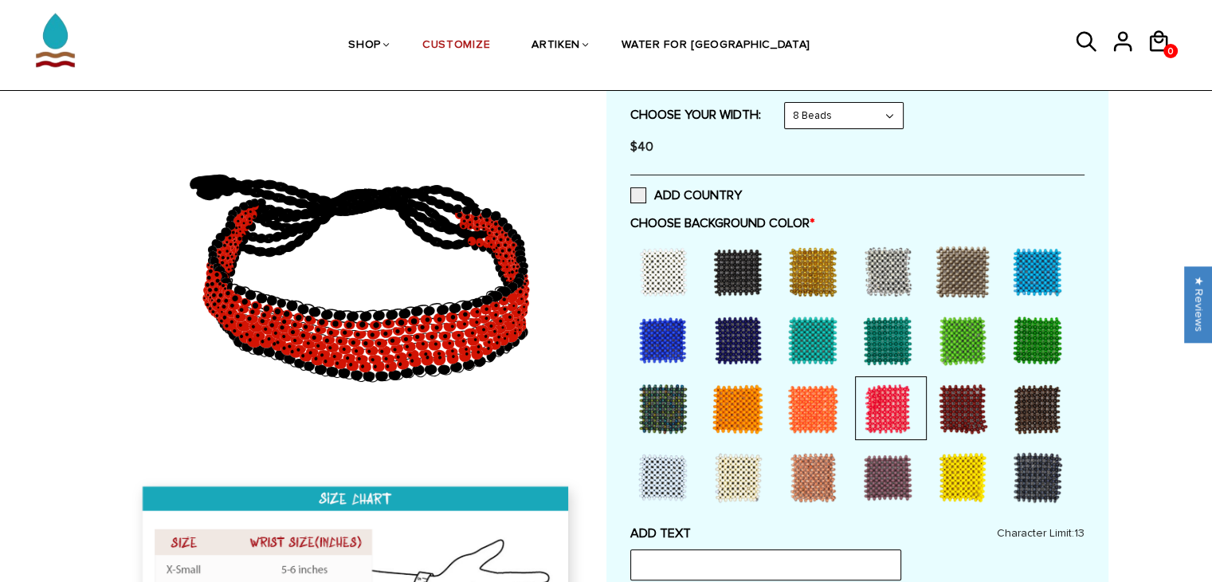
click at [683, 267] on div at bounding box center [663, 272] width 64 height 64
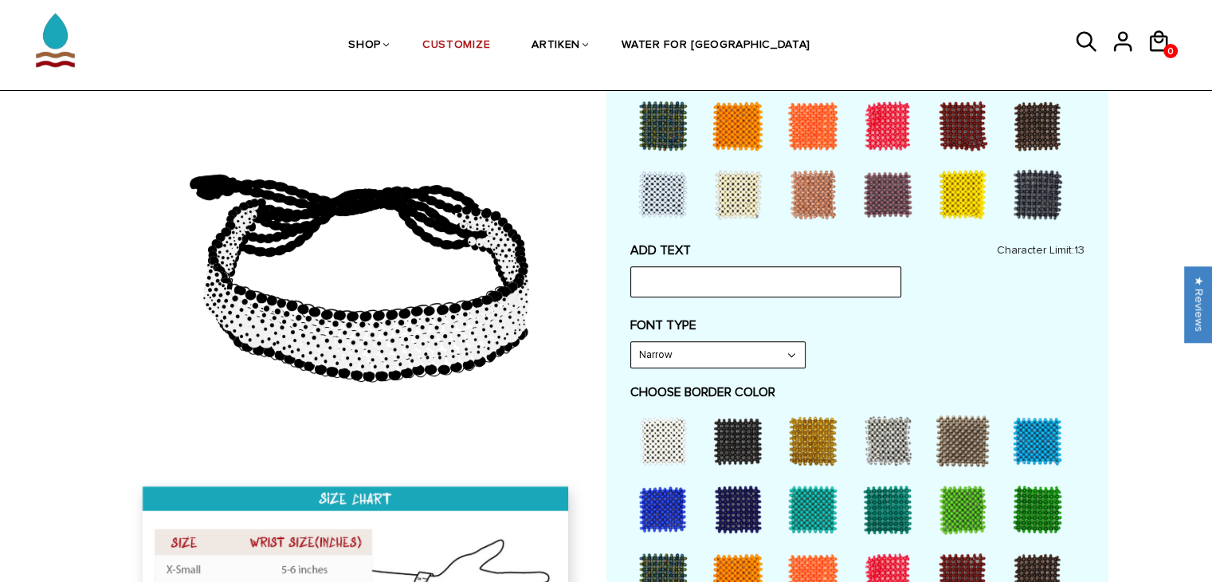
scroll to position [560, 0]
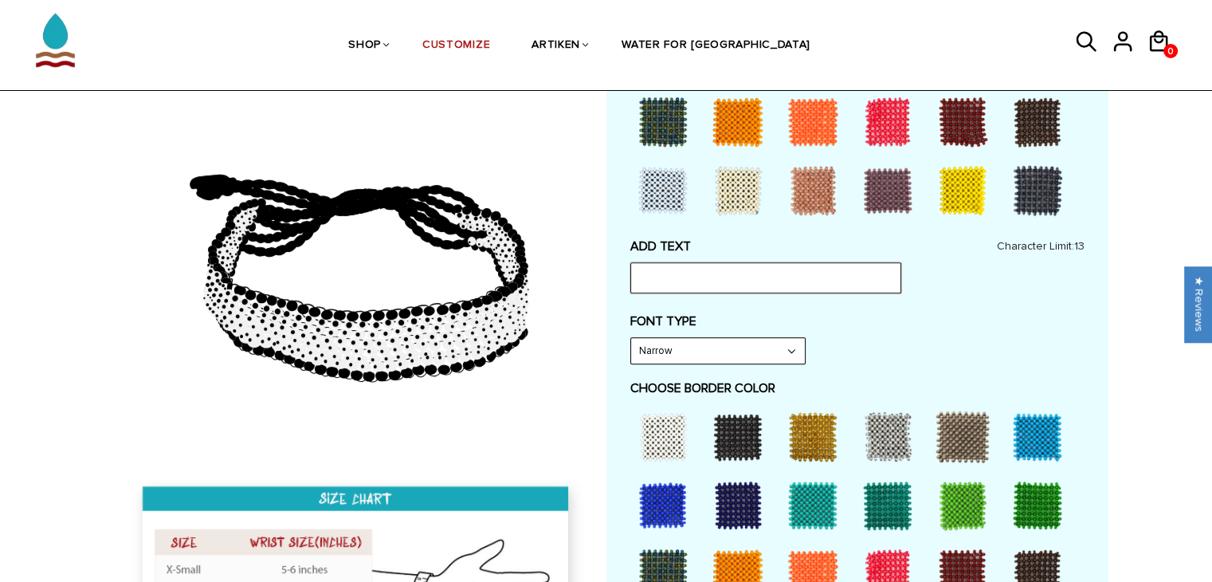
click at [683, 267] on input "text" at bounding box center [765, 277] width 271 height 30
type input "W"
click at [715, 360] on select "Narrow Bold" at bounding box center [718, 350] width 174 height 25
click at [849, 350] on div "FONT TYPE Narrow Narrow Bold" at bounding box center [857, 338] width 454 height 51
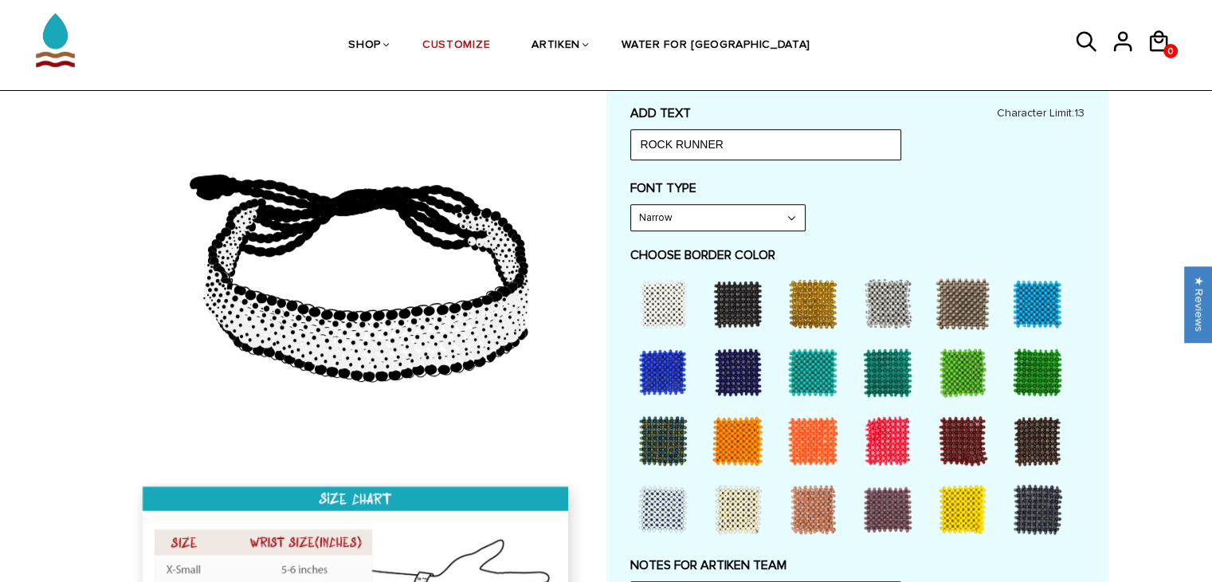
scroll to position [703, 0]
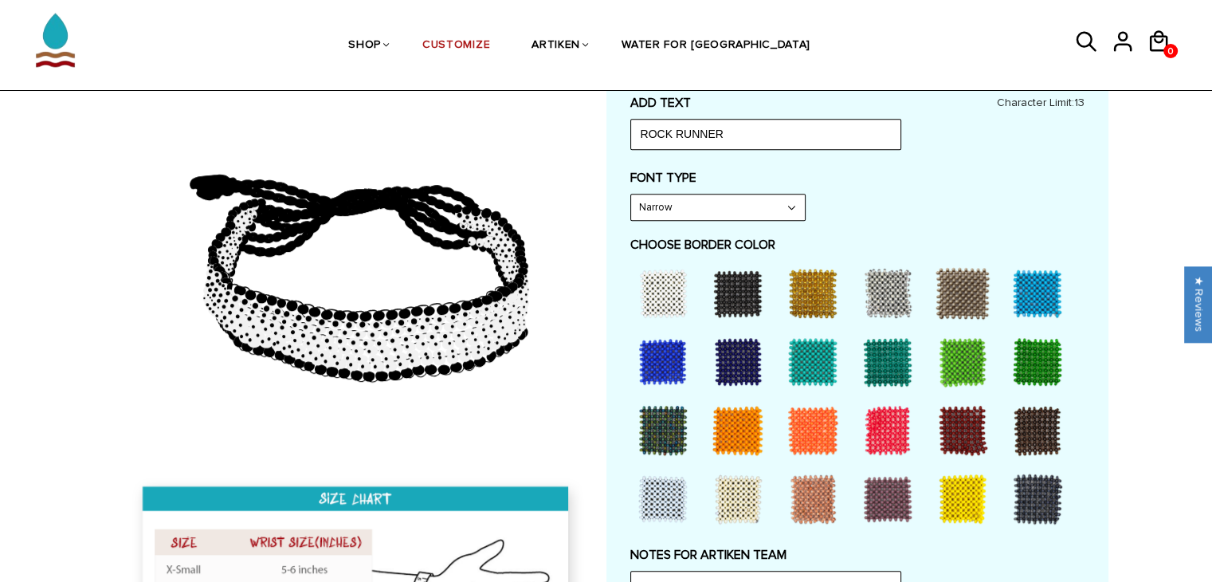
click at [714, 276] on div at bounding box center [738, 293] width 64 height 64
click at [738, 338] on div at bounding box center [738, 362] width 64 height 64
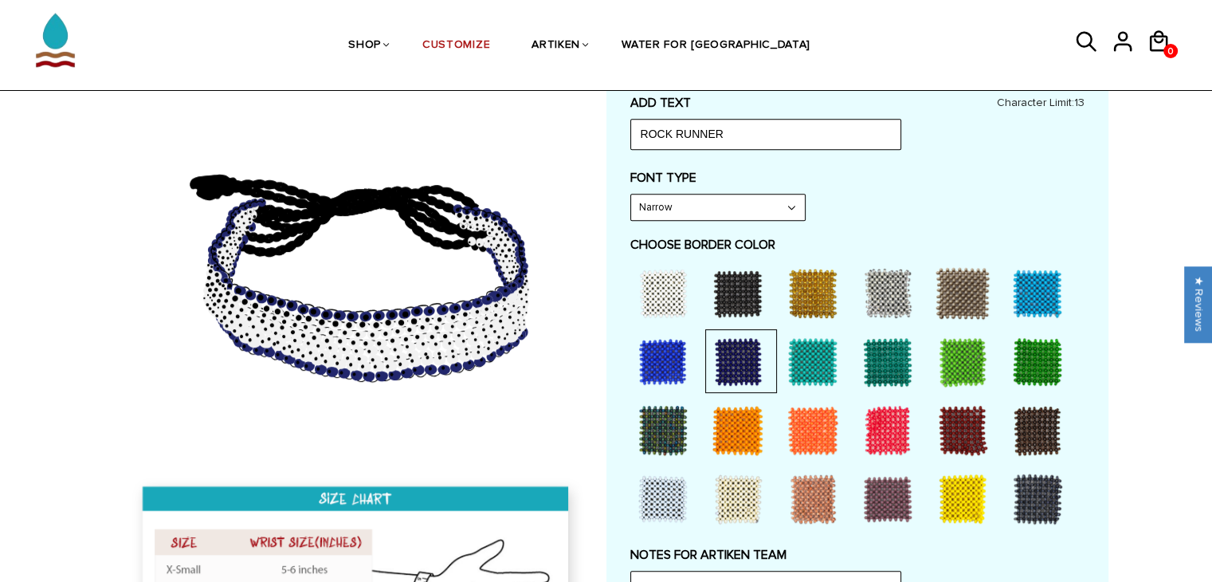
click at [1011, 281] on div at bounding box center [1037, 293] width 64 height 64
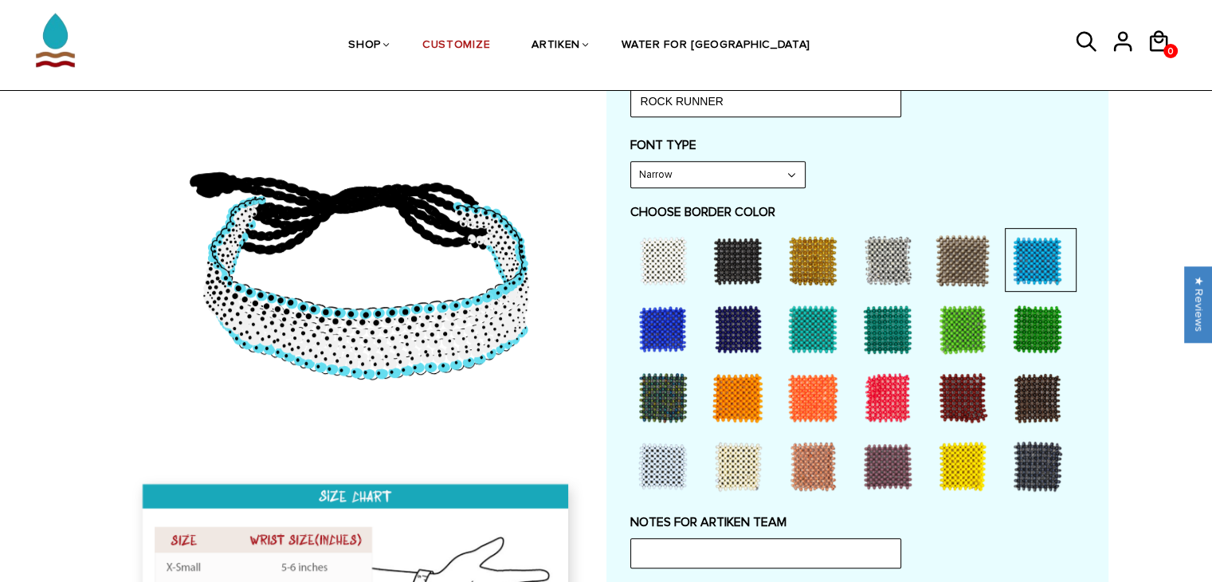
scroll to position [738, 0]
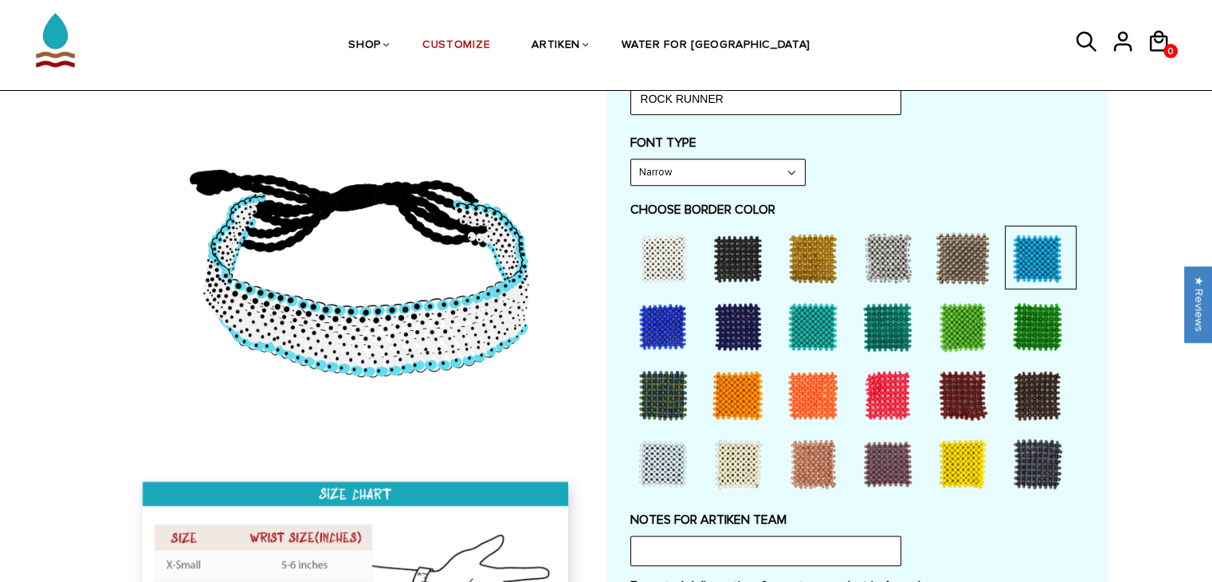
click at [816, 313] on div at bounding box center [813, 327] width 64 height 64
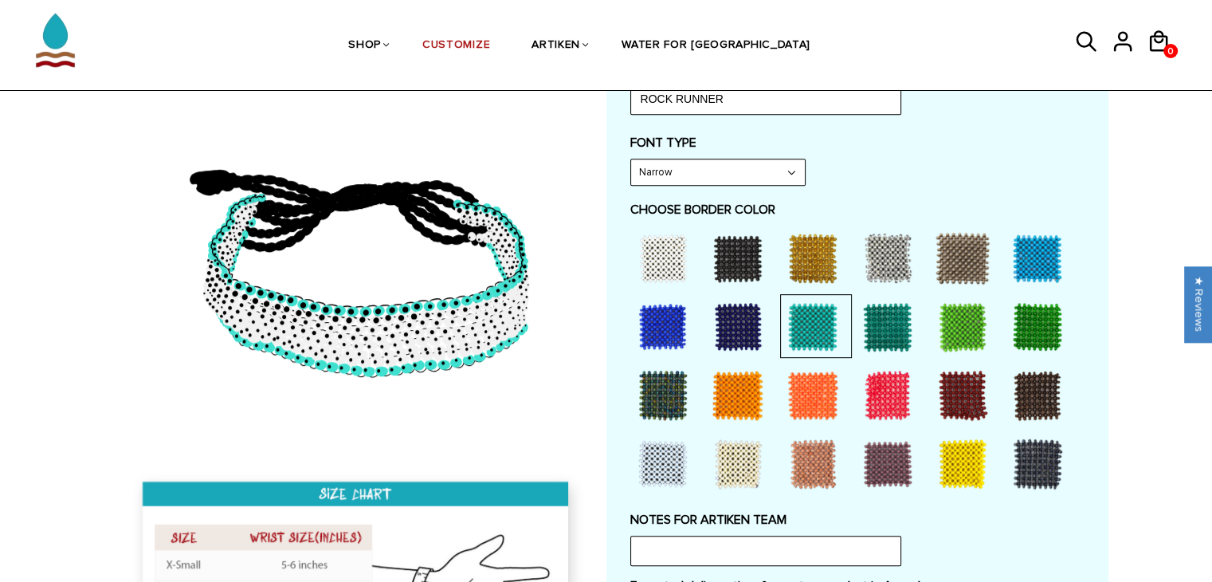
click at [669, 320] on div at bounding box center [663, 327] width 64 height 64
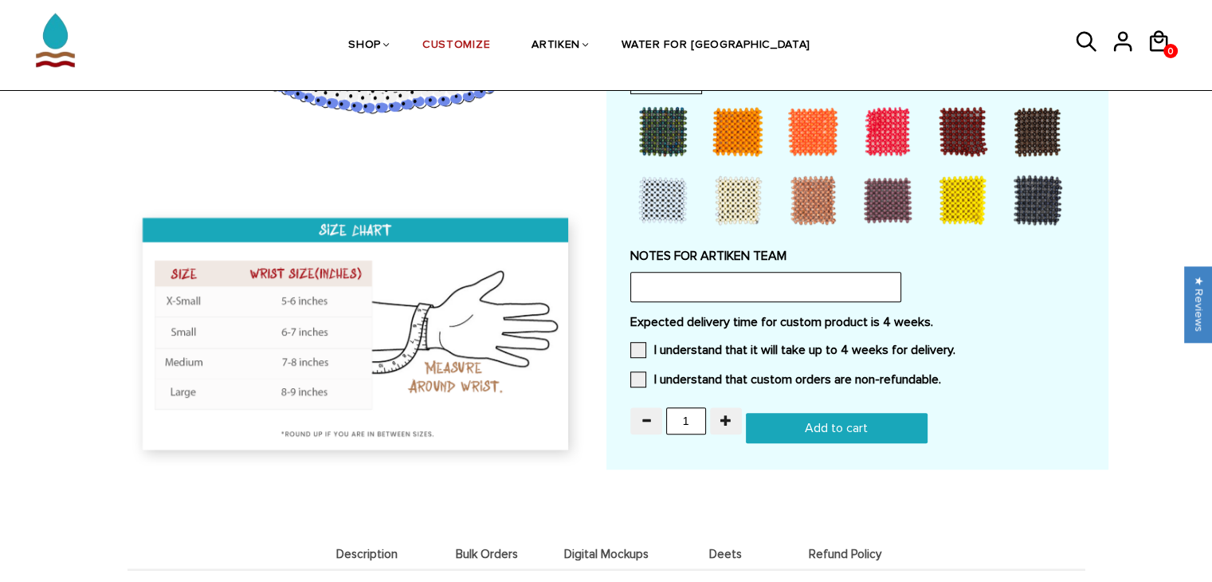
scroll to position [1003, 0]
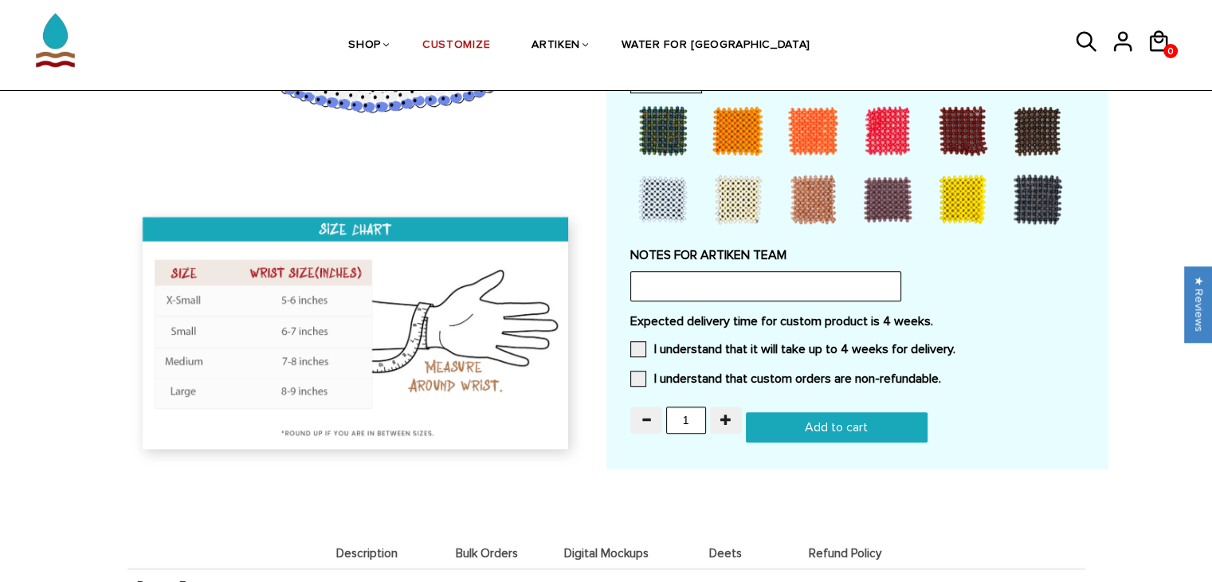
click at [634, 335] on div "Expected delivery time for custom product is 4 weeks. I understand that it will…" at bounding box center [857, 354] width 454 height 83
click at [636, 354] on div "Expected delivery time for custom product is 4 weeks. I understand that it will…" at bounding box center [857, 354] width 454 height 83
click at [634, 346] on span at bounding box center [638, 349] width 16 height 16
click at [955, 344] on input "I understand that it will take up to 4 weeks for delivery." at bounding box center [955, 344] width 0 height 0
click at [640, 374] on span at bounding box center [638, 378] width 16 height 16
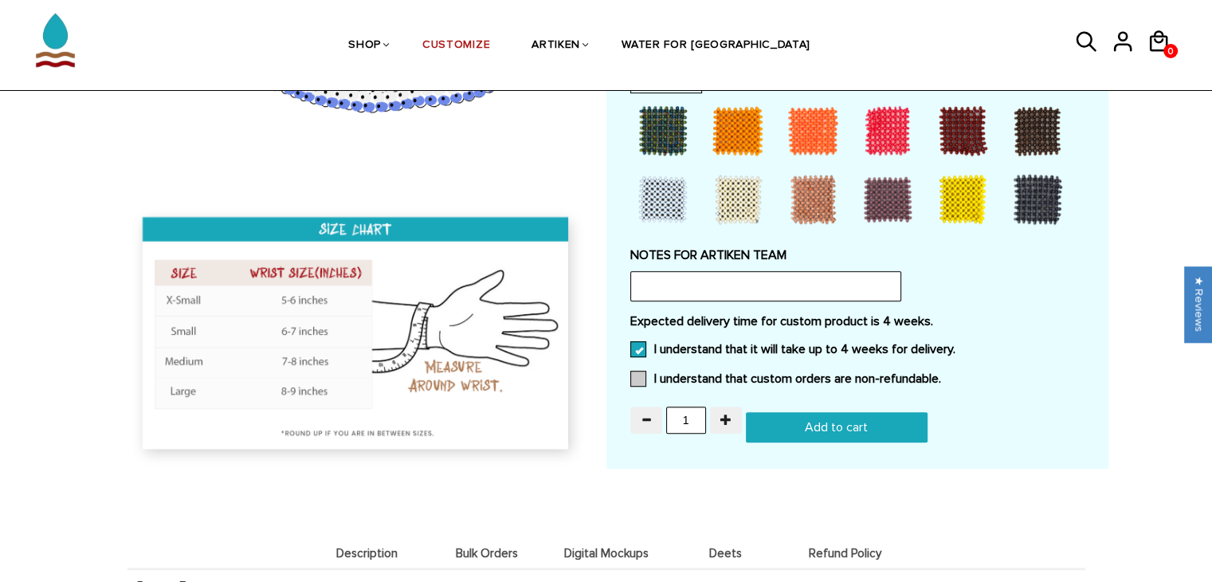
click at [941, 374] on input "I understand that custom orders are non-refundable." at bounding box center [941, 374] width 0 height 0
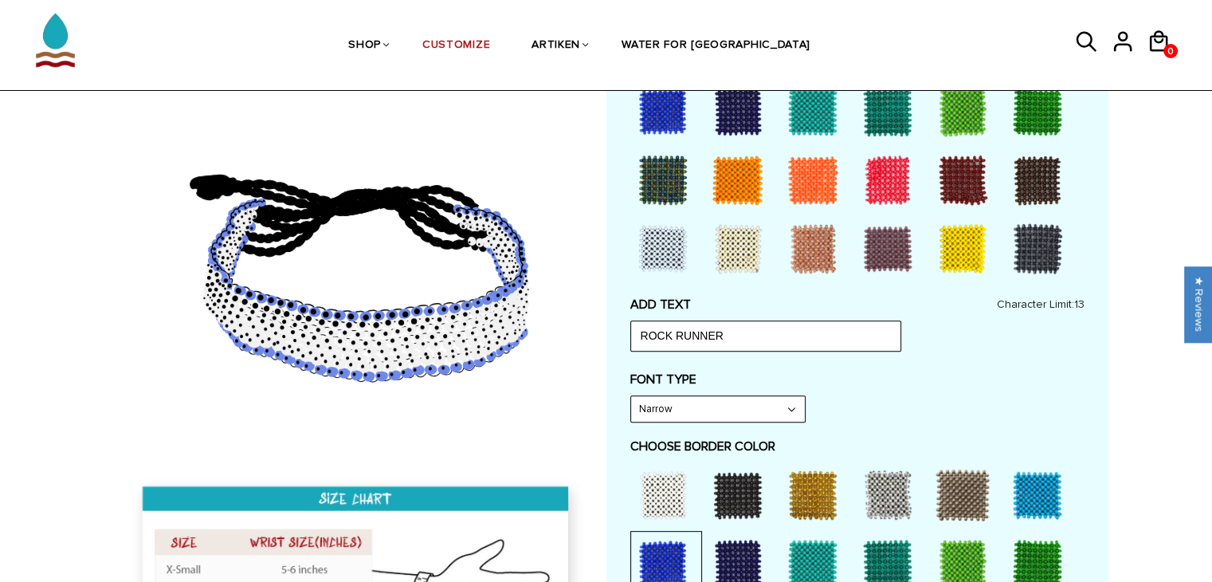
scroll to position [500, 0]
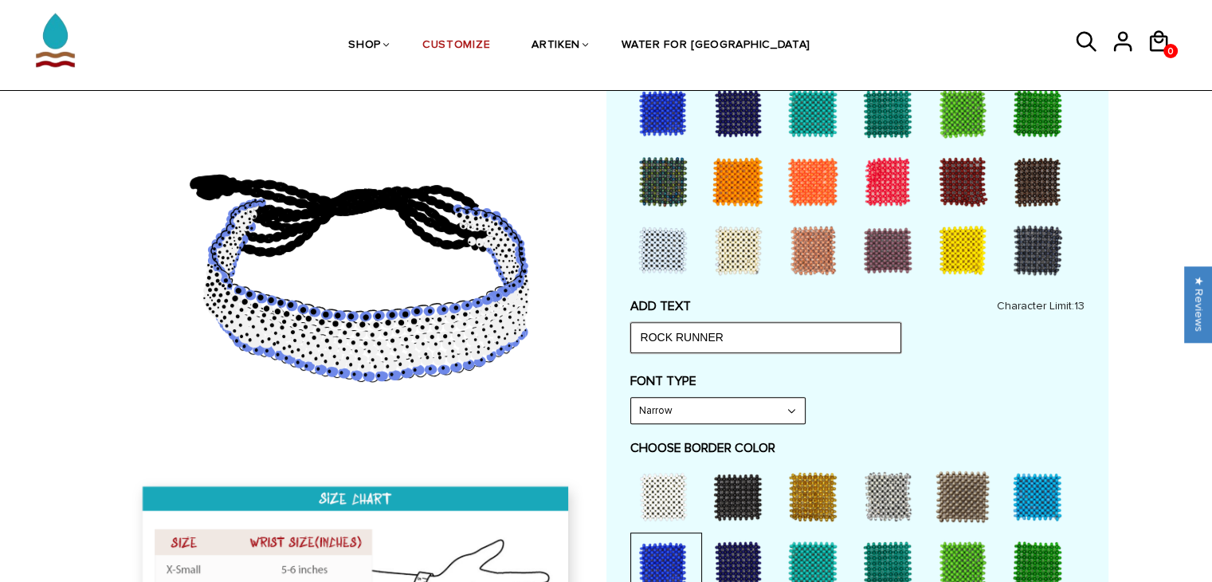
click at [745, 332] on input "ROCK RUNNER" at bounding box center [765, 337] width 271 height 30
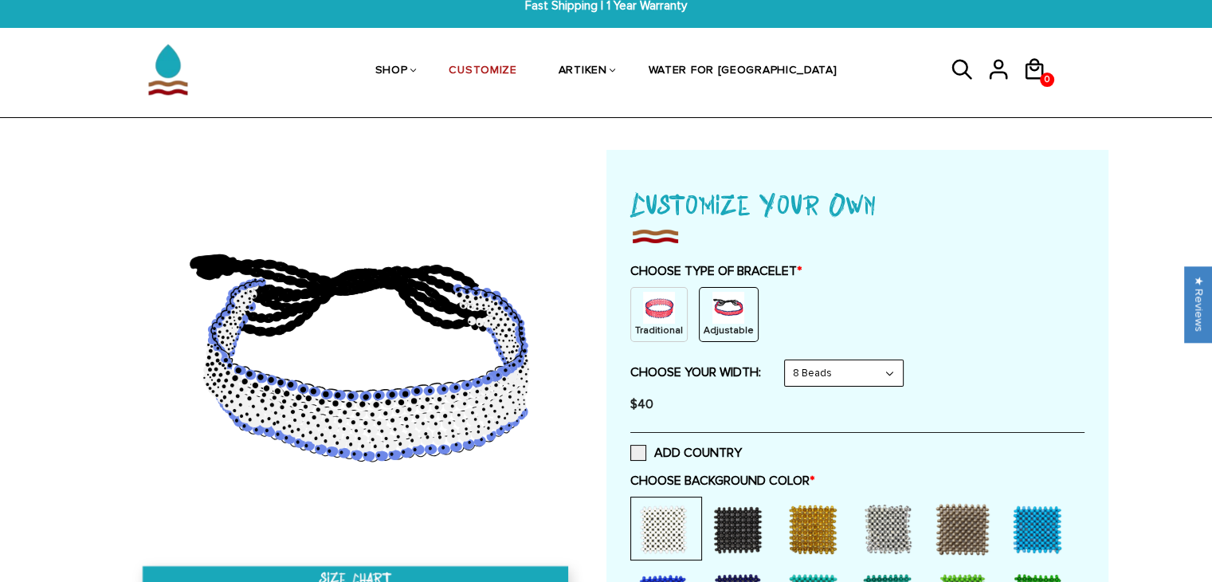
scroll to position [0, 0]
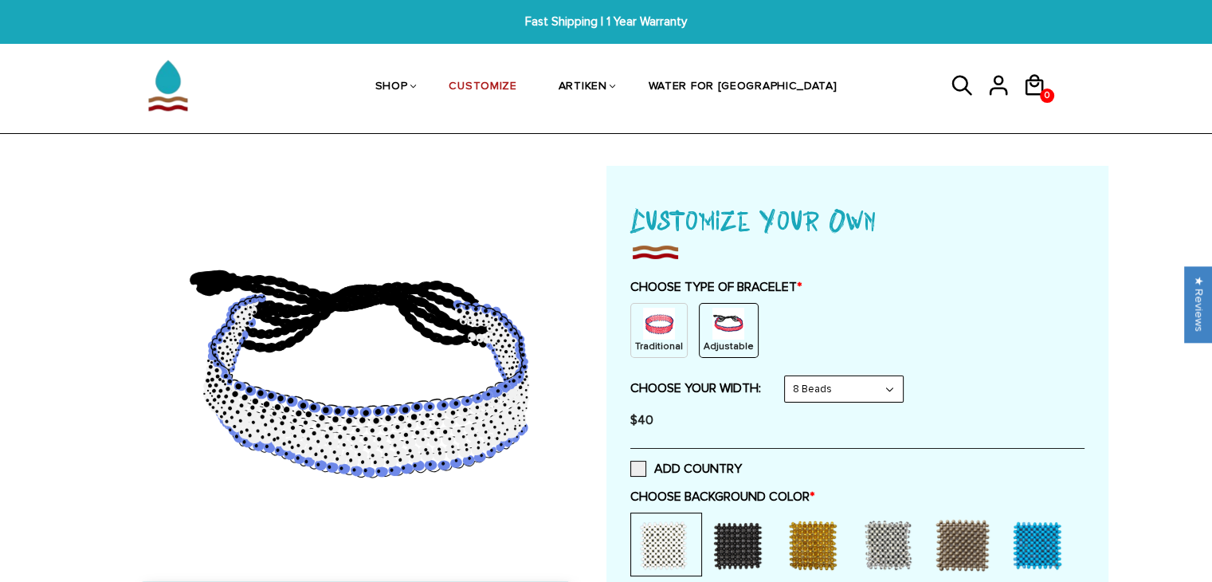
type input "ROCK RUNNERS"
click at [433, 413] on icon at bounding box center [409, 401] width 217 height 39
click at [430, 437] on icon at bounding box center [434, 440] width 13 height 10
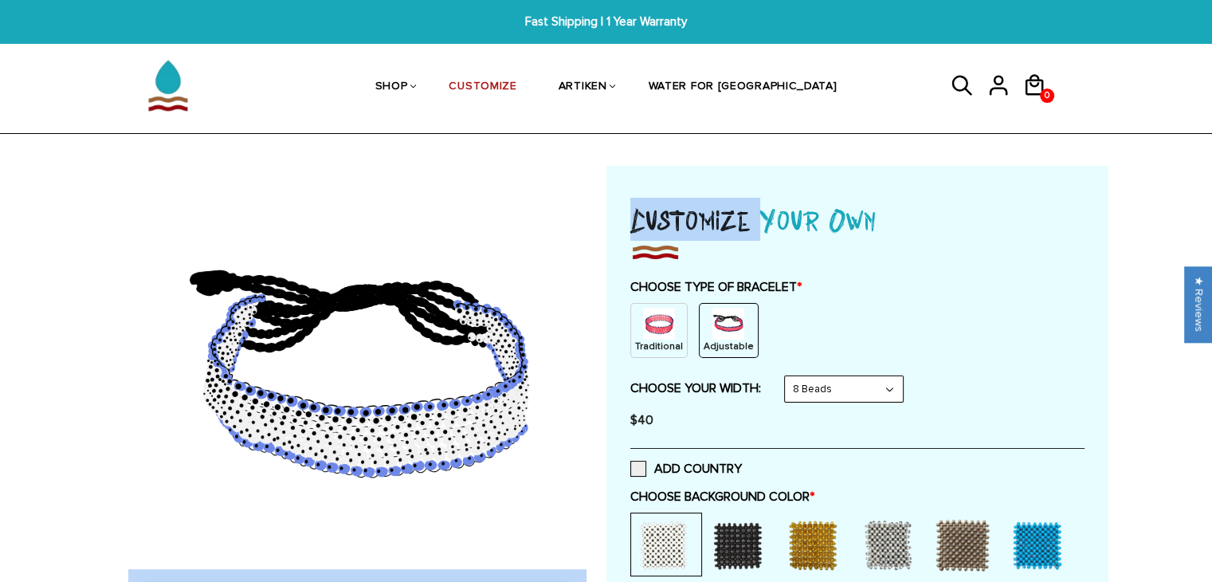
click at [430, 437] on icon at bounding box center [434, 440] width 13 height 10
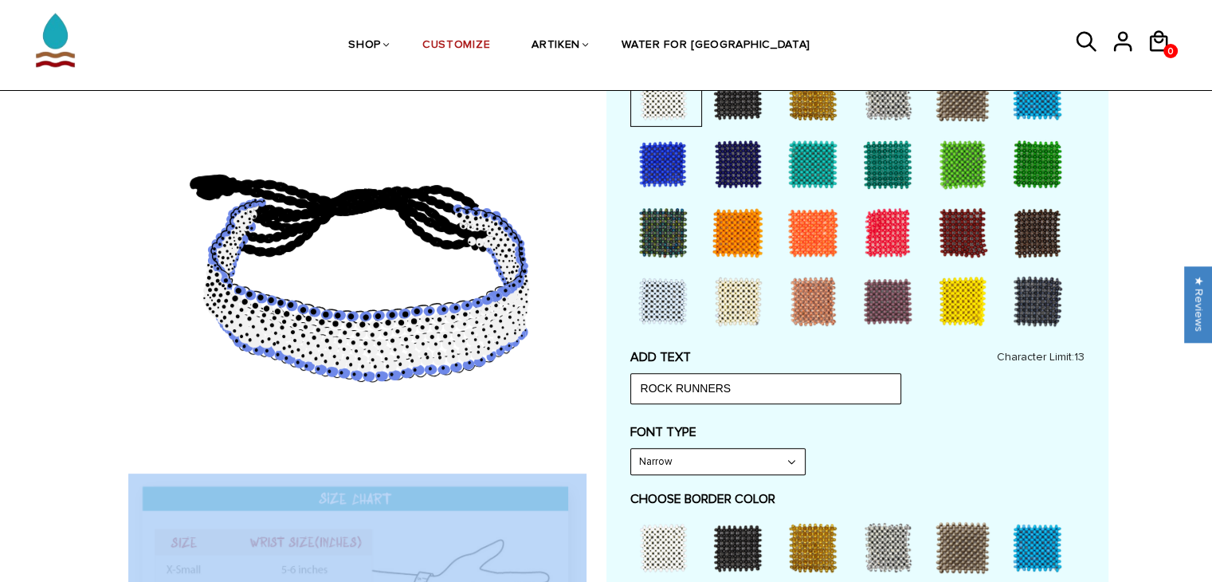
scroll to position [456, 0]
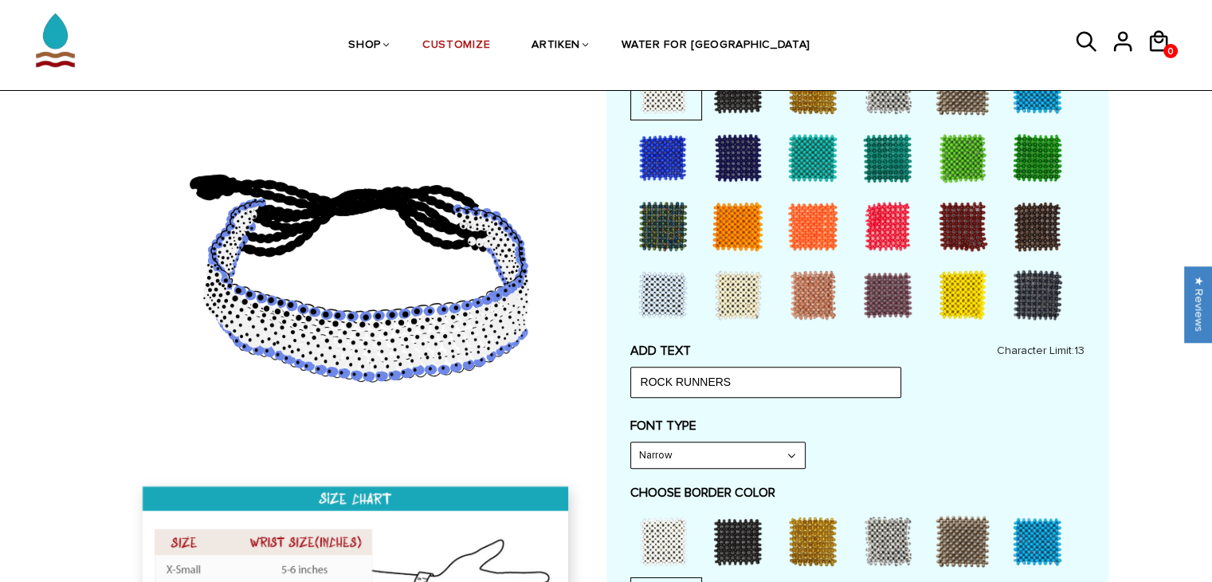
click at [1016, 417] on label "FONT TYPE" at bounding box center [857, 425] width 454 height 16
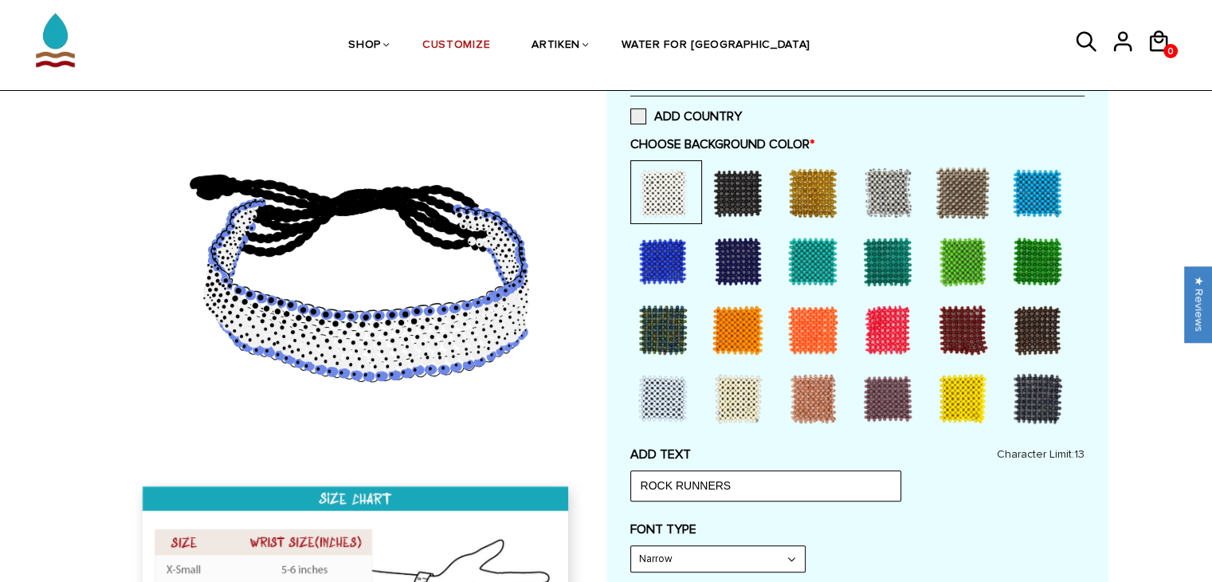
scroll to position [350, 0]
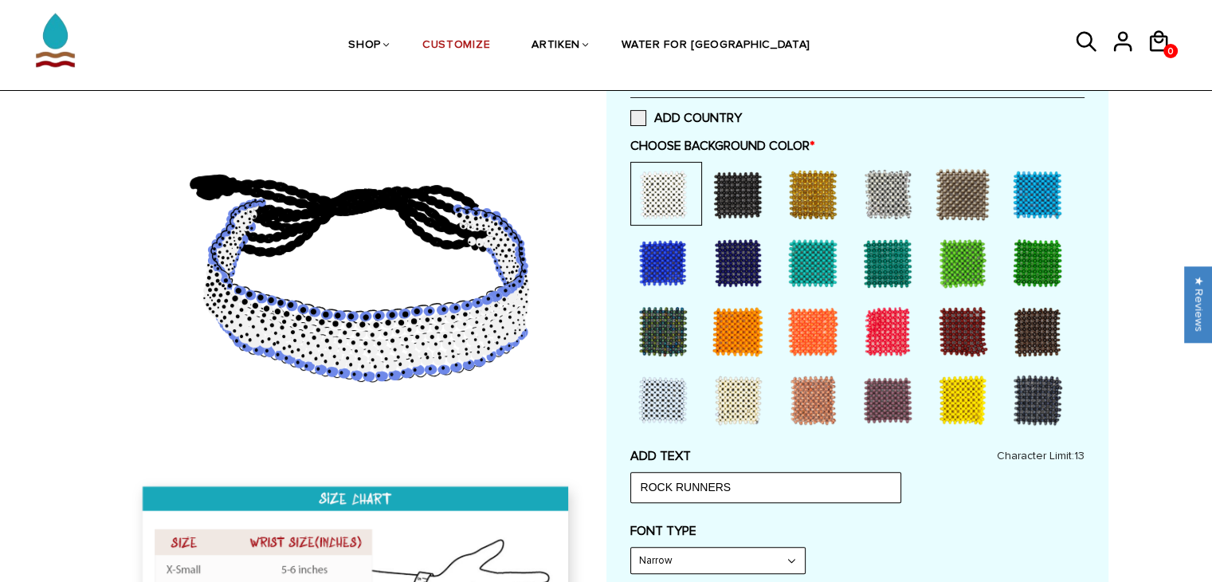
click at [888, 273] on div at bounding box center [888, 263] width 64 height 64
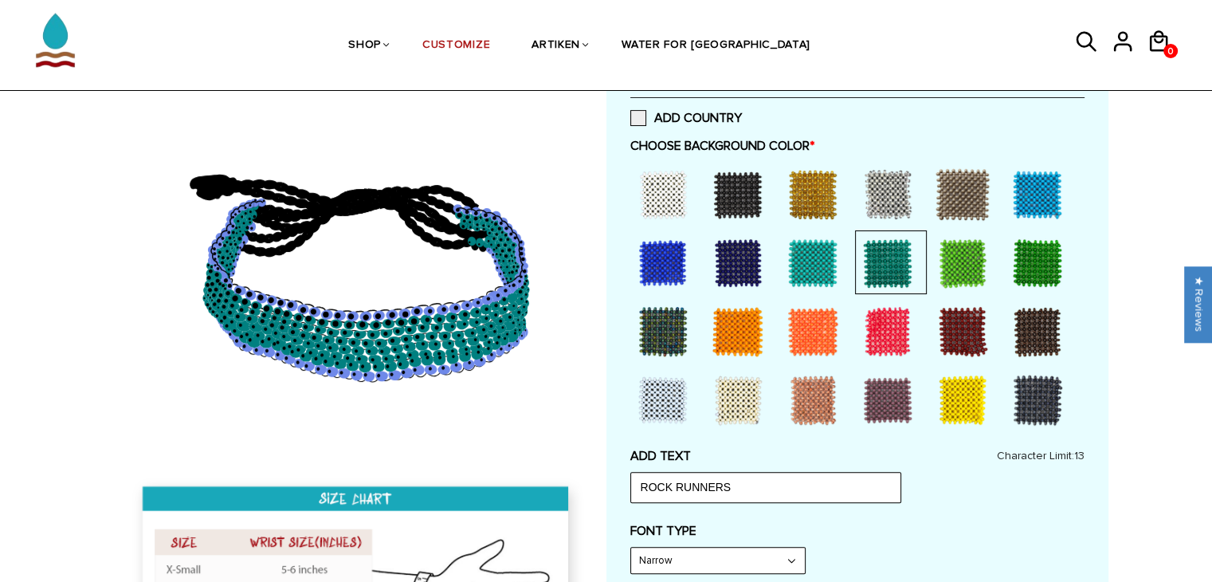
click at [676, 276] on div at bounding box center [663, 263] width 64 height 64
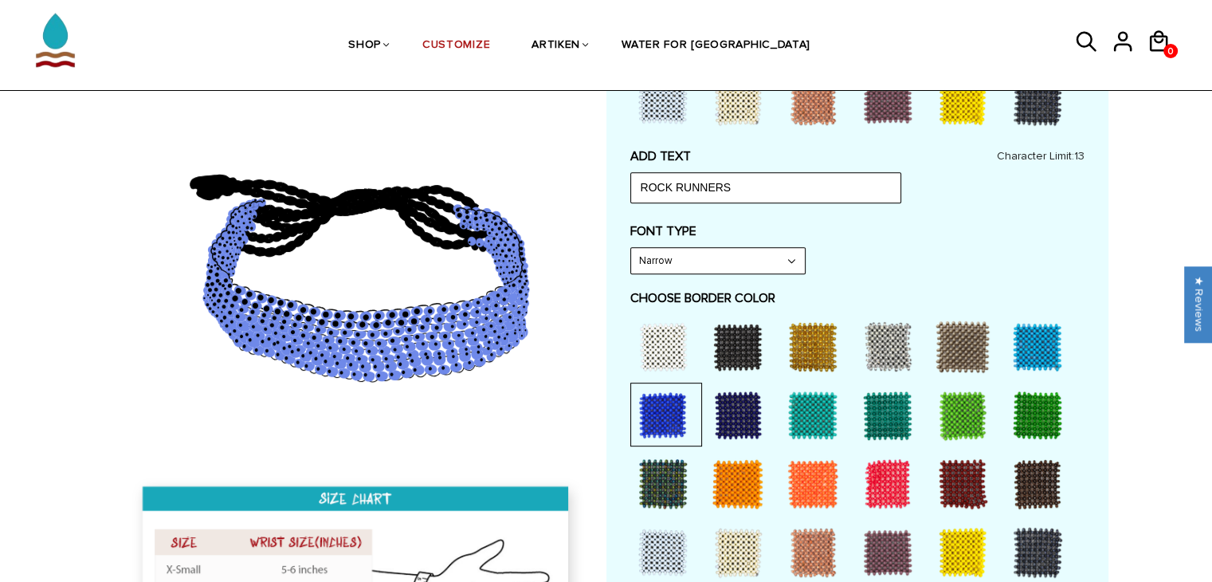
scroll to position [678, 0]
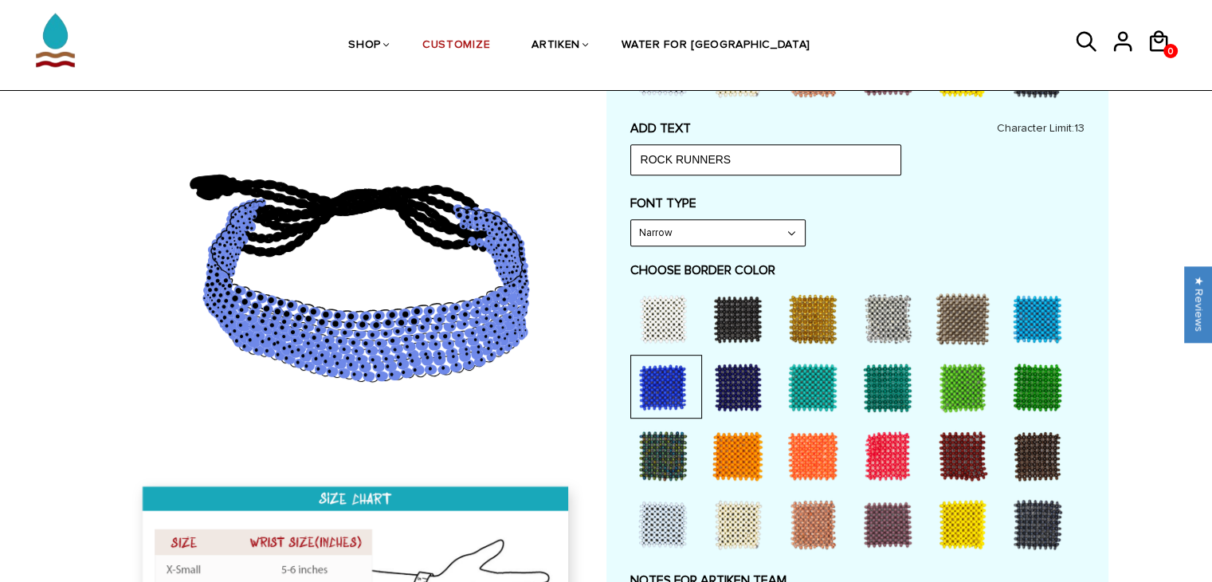
click at [1050, 330] on div at bounding box center [1037, 319] width 64 height 64
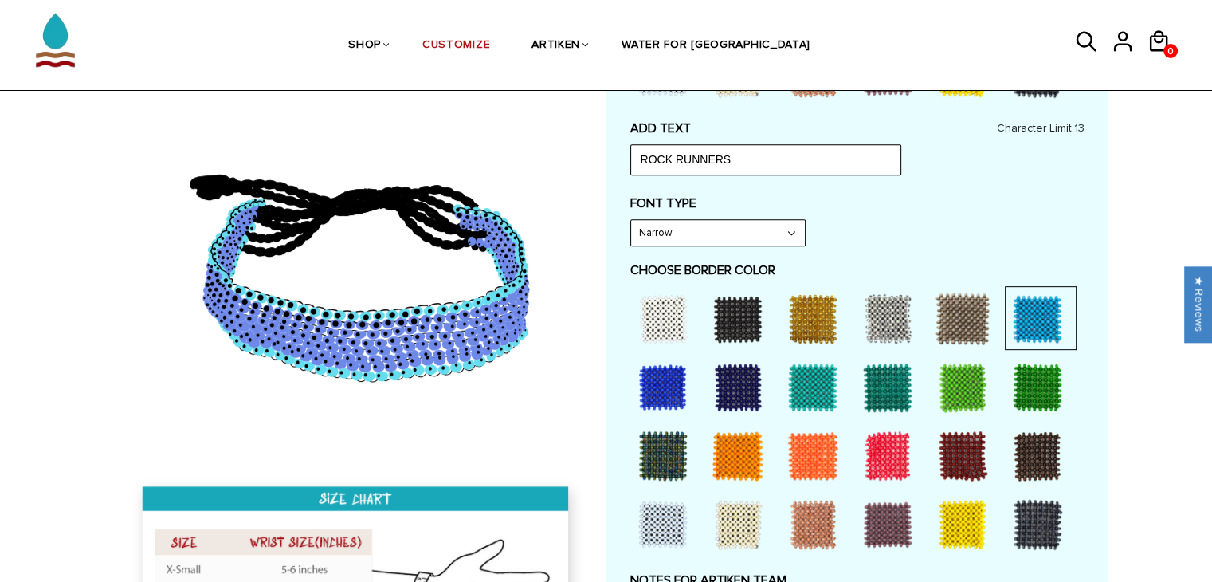
click at [963, 319] on div at bounding box center [962, 319] width 64 height 64
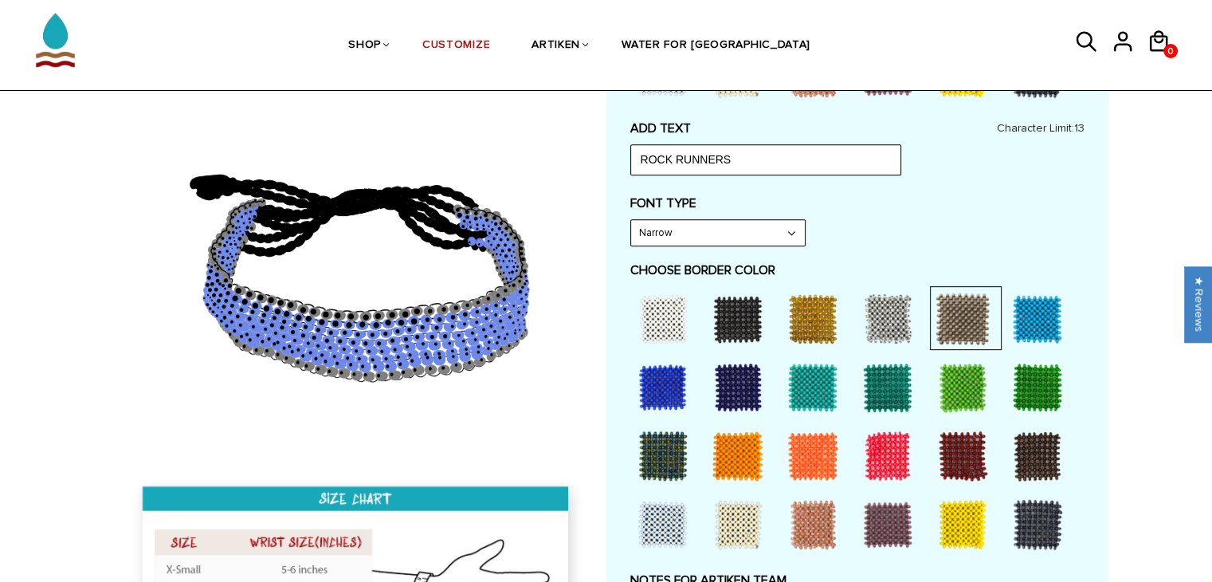
click at [813, 311] on div at bounding box center [813, 319] width 64 height 64
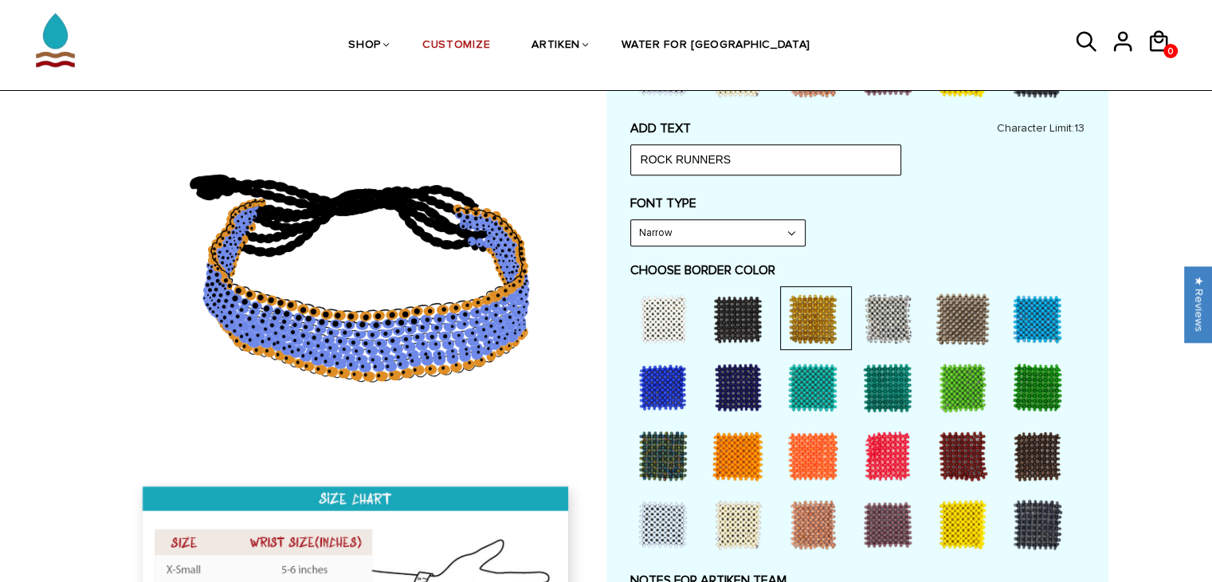
click at [679, 304] on div at bounding box center [663, 319] width 64 height 64
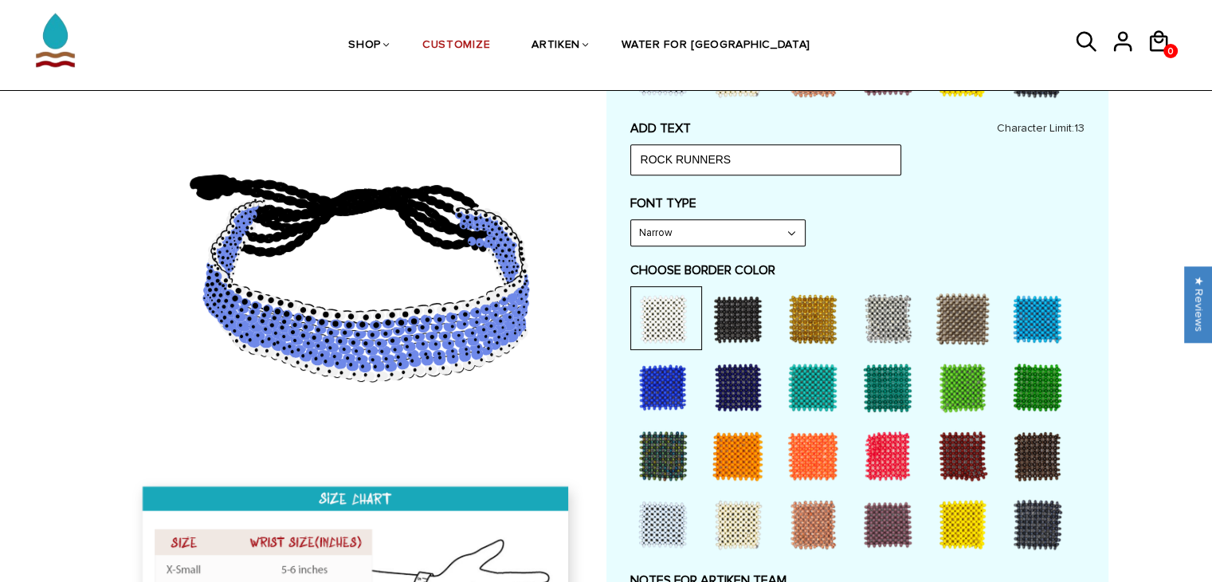
click at [668, 512] on div at bounding box center [663, 524] width 64 height 64
click at [736, 519] on div at bounding box center [738, 524] width 64 height 64
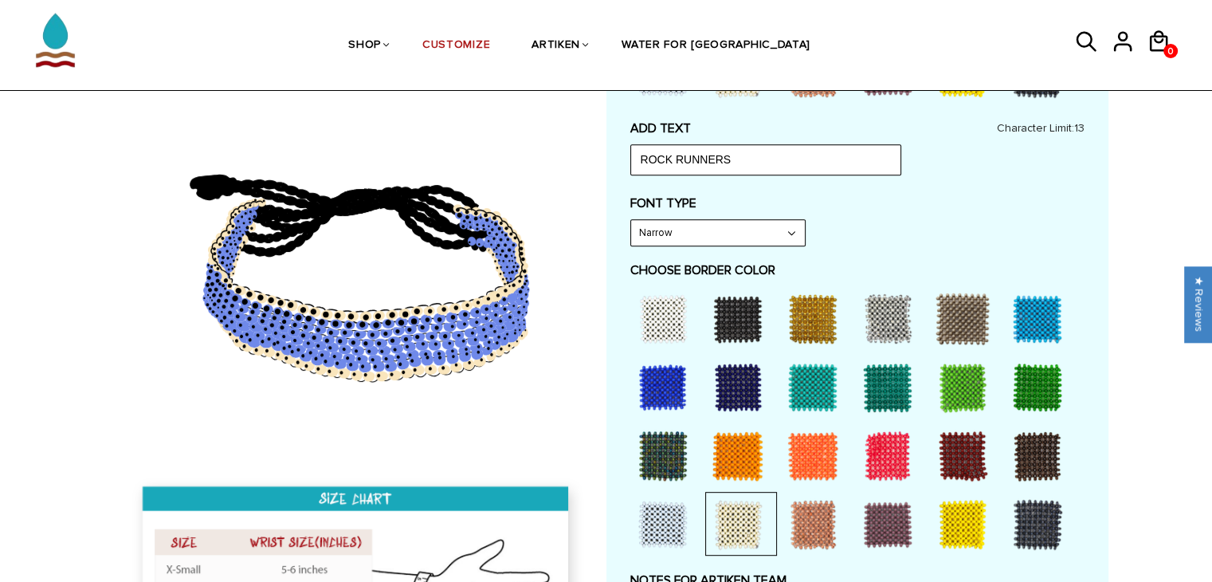
click at [658, 308] on div at bounding box center [663, 319] width 64 height 64
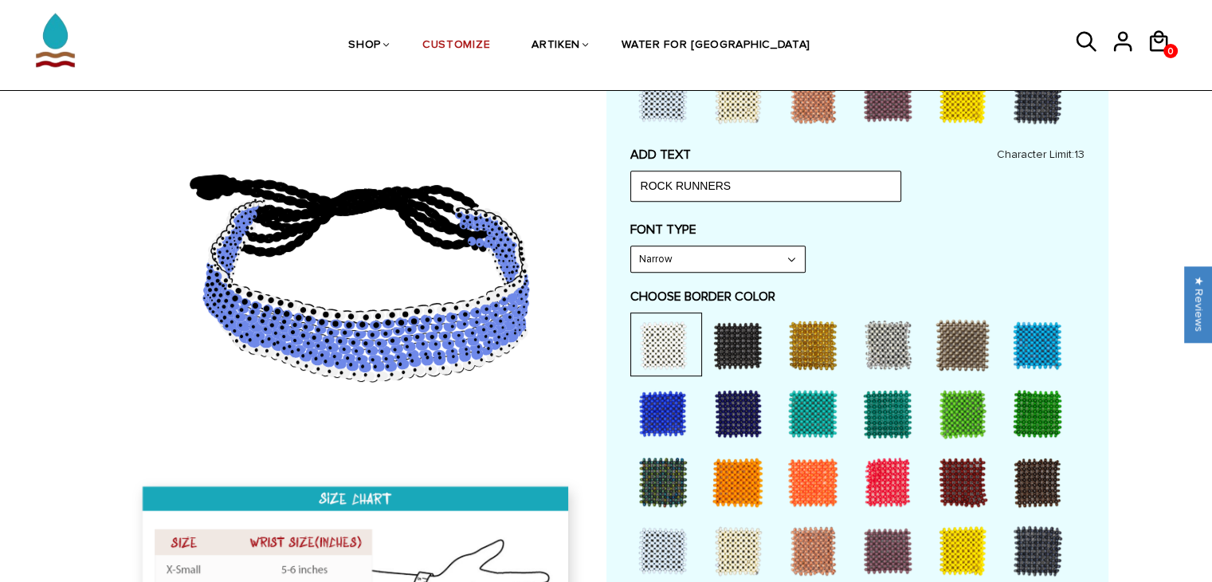
scroll to position [661, 0]
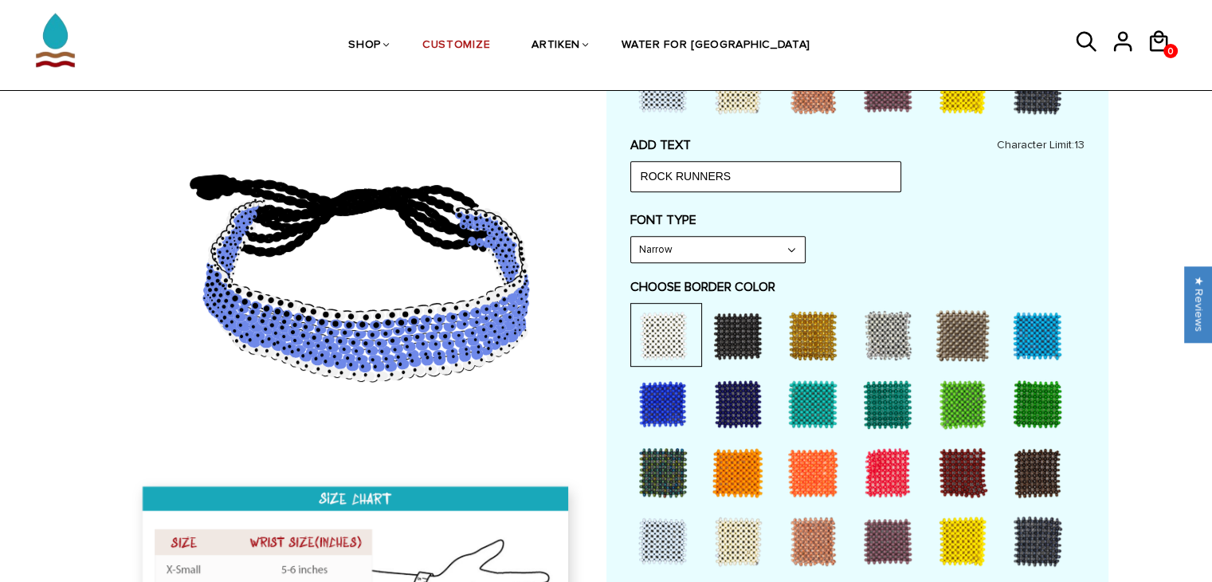
click at [687, 256] on select "Narrow Bold" at bounding box center [718, 249] width 174 height 25
select select "Bold"
click at [631, 237] on select "Narrow Bold" at bounding box center [718, 249] width 174 height 25
type input "ROCK RUNNER"
click at [717, 246] on select "Narrow Bold" at bounding box center [718, 249] width 174 height 25
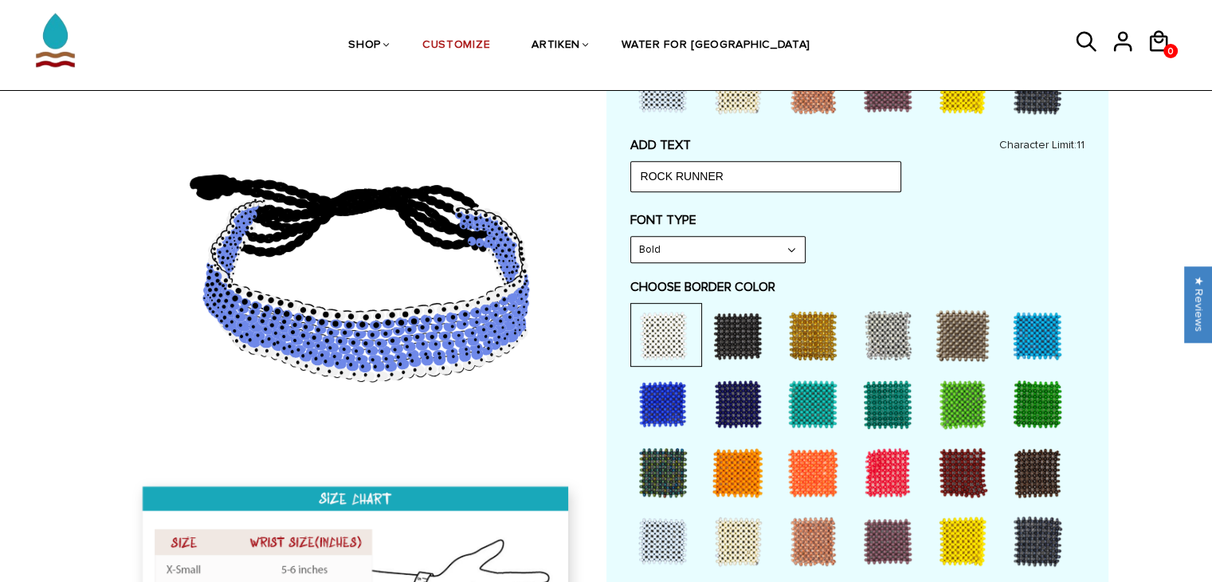
select select "Narrow"
click at [631, 237] on select "Narrow Bold" at bounding box center [718, 249] width 174 height 25
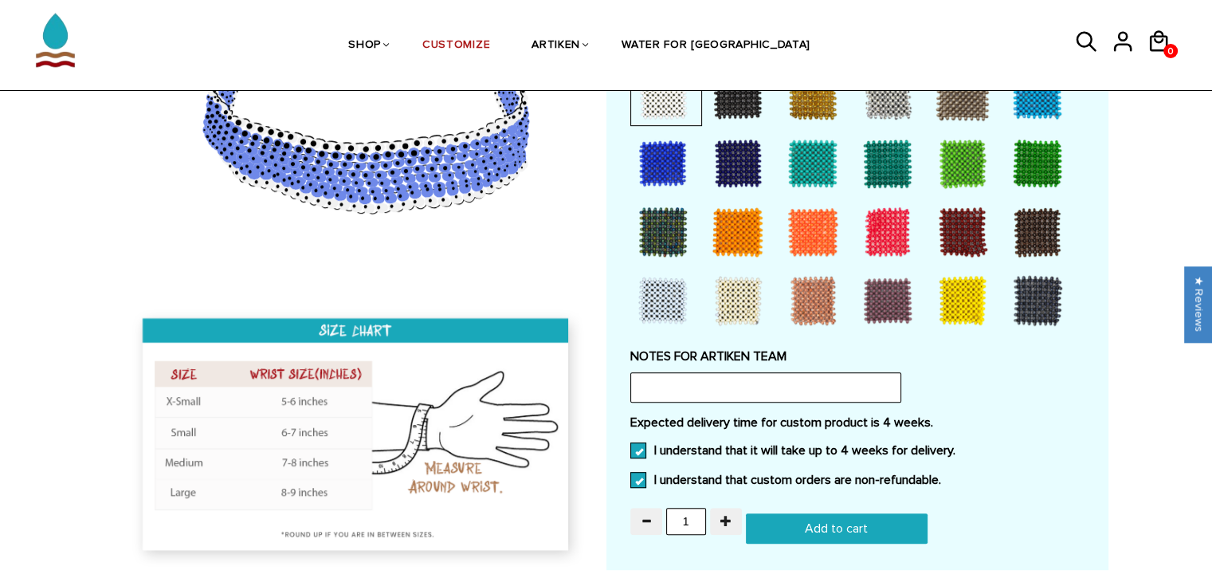
scroll to position [902, 0]
click at [718, 507] on button "button" at bounding box center [726, 520] width 32 height 27
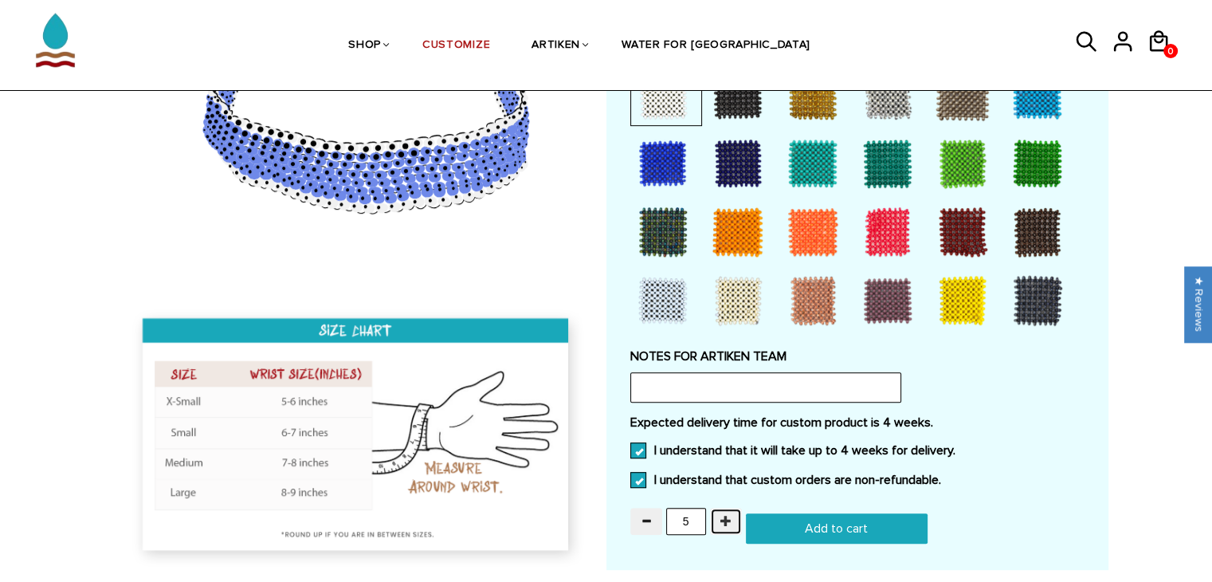
click at [718, 507] on button "button" at bounding box center [726, 520] width 32 height 27
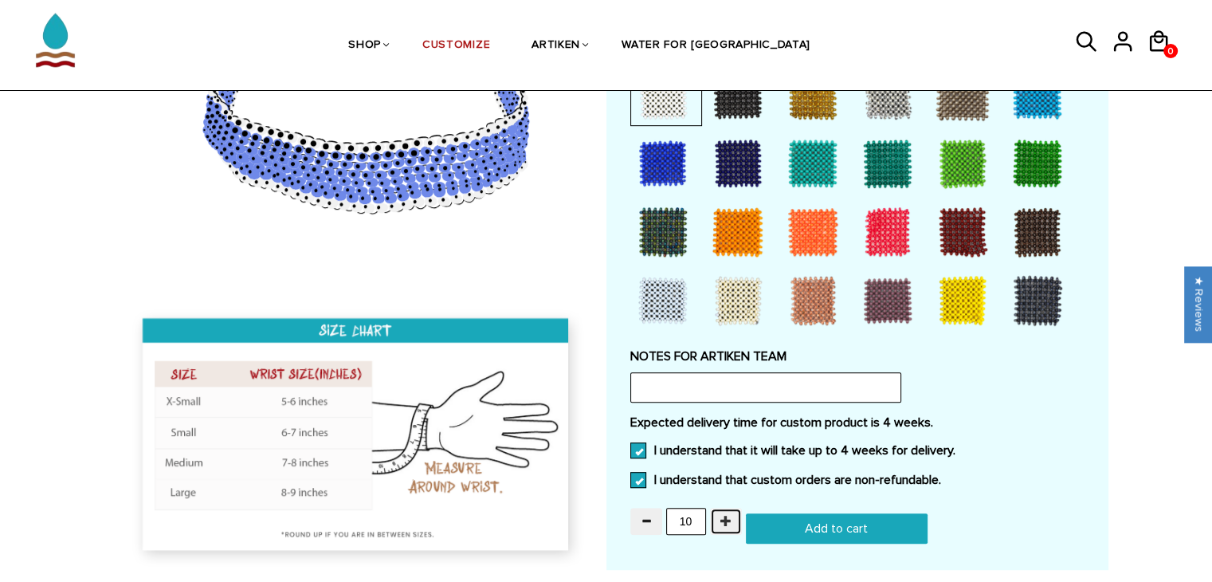
click at [718, 507] on button "button" at bounding box center [726, 520] width 32 height 27
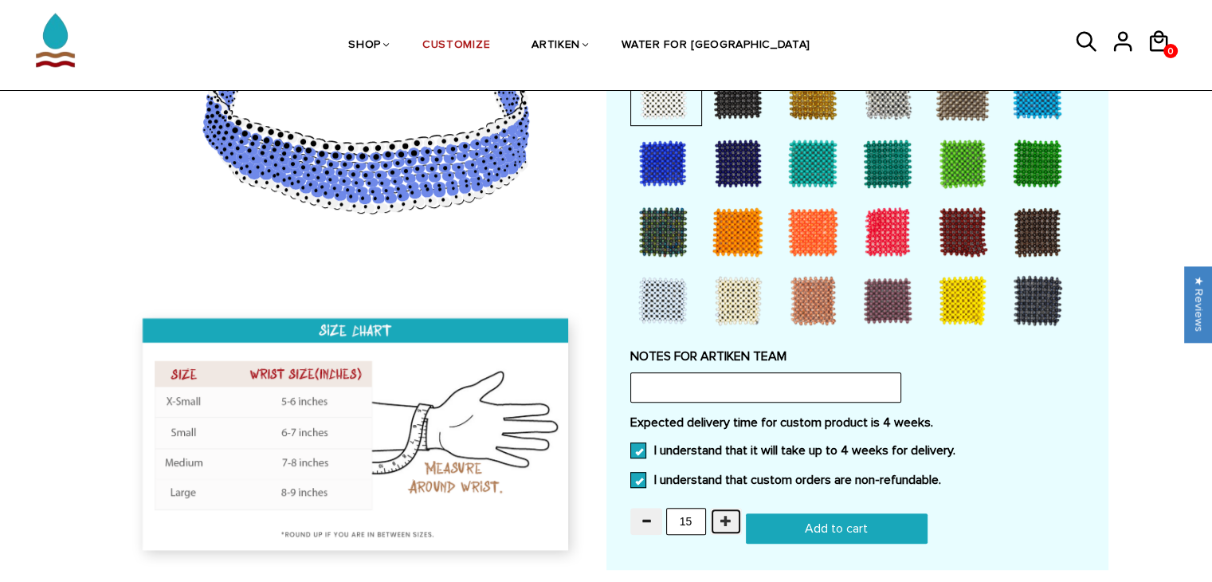
click at [718, 507] on button "button" at bounding box center [726, 520] width 32 height 27
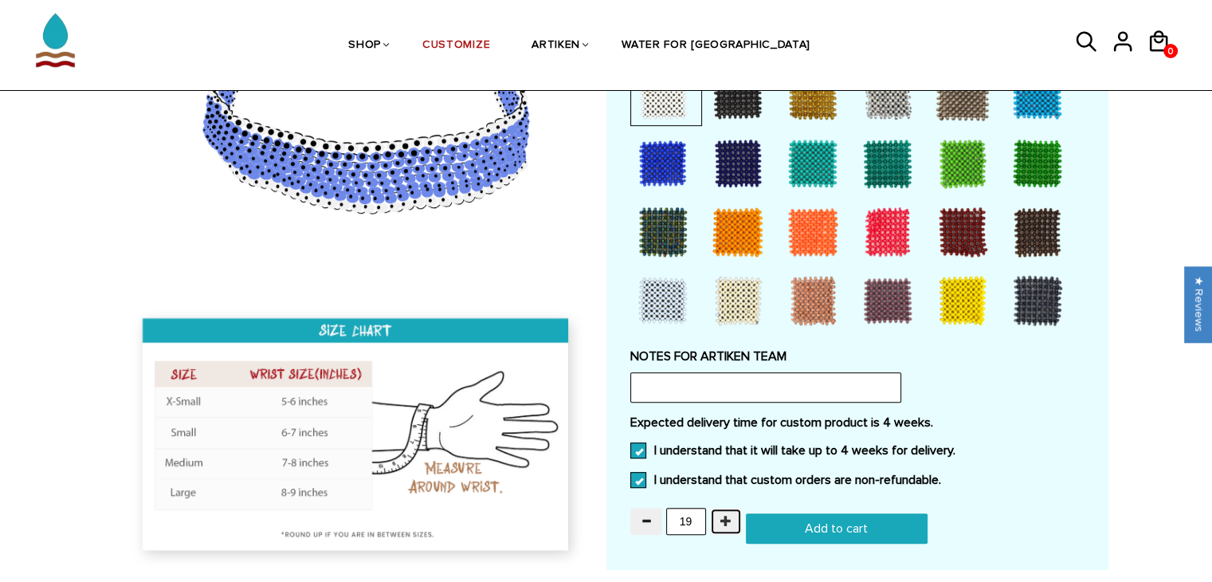
type input "20"
click at [809, 535] on input "Add to cart" at bounding box center [837, 528] width 182 height 30
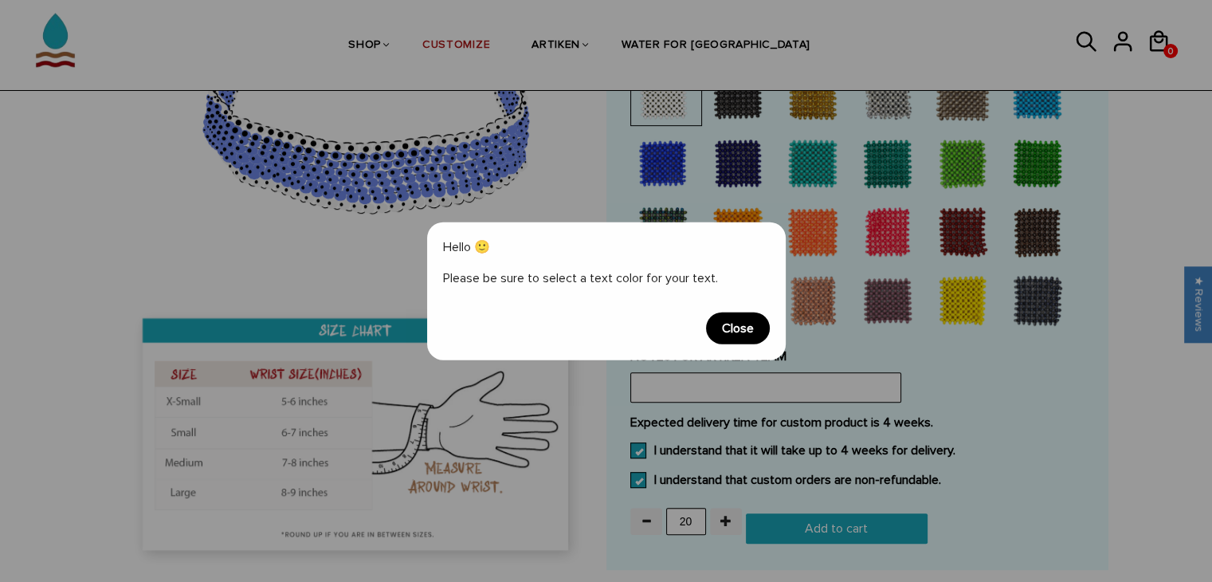
click at [741, 339] on span "Close" at bounding box center [738, 327] width 64 height 32
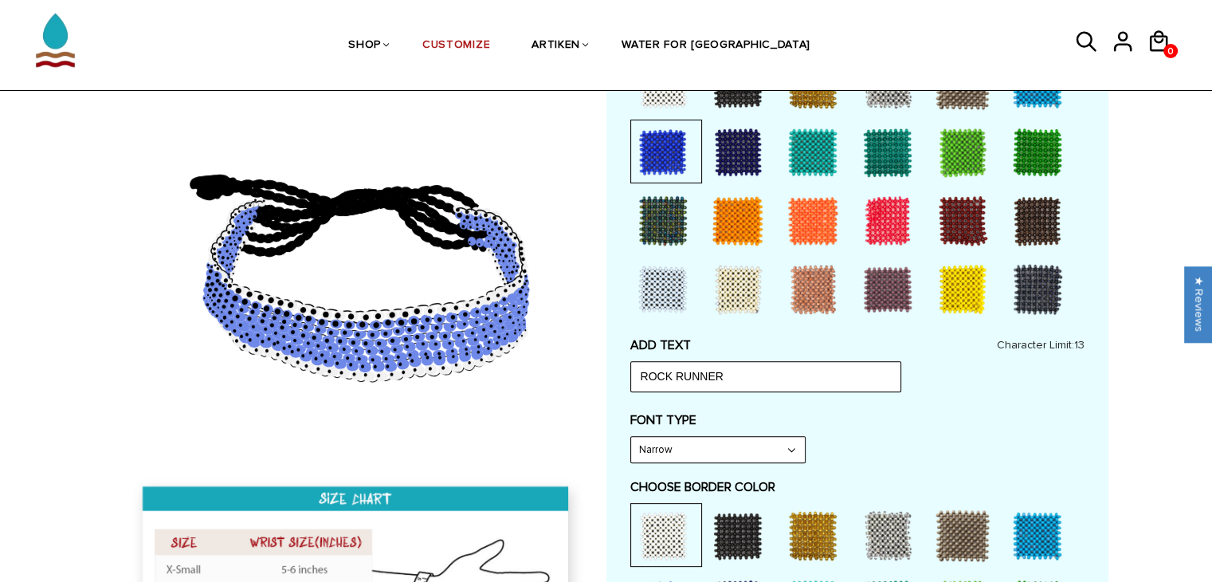
scroll to position [460, 0]
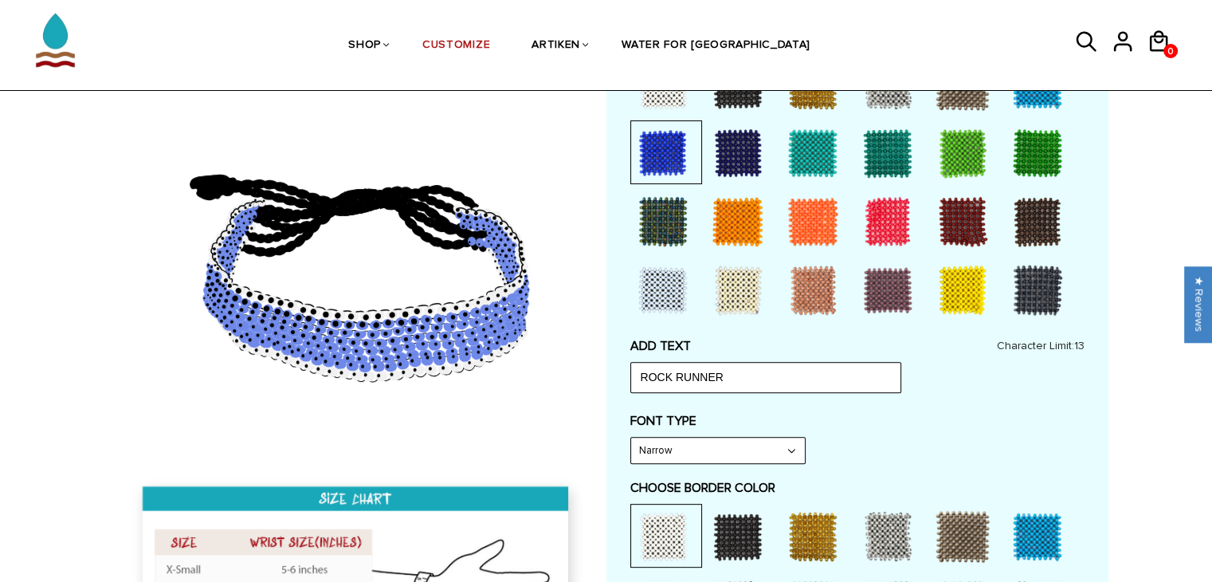
click at [962, 358] on div "ADD TEXT ROCK RUNNER Character Limit: 13" at bounding box center [857, 365] width 454 height 54
drag, startPoint x: 933, startPoint y: 414, endPoint x: 855, endPoint y: 398, distance: 79.7
click at [855, 398] on div "ADD TEXT ROCK RUNNER Character Limit: 13 FONT TYPE Bold Bold FONT TYPE Narrow N…" at bounding box center [857, 557] width 454 height 439
click at [777, 372] on input "ROCK RUNNER" at bounding box center [765, 377] width 271 height 30
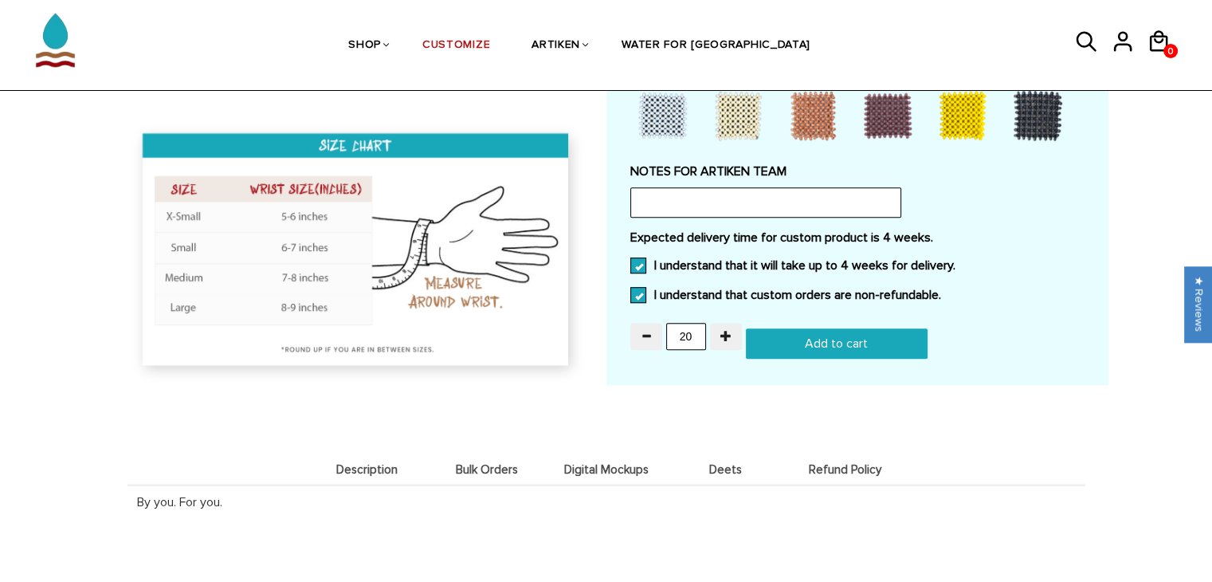
scroll to position [1073, 0]
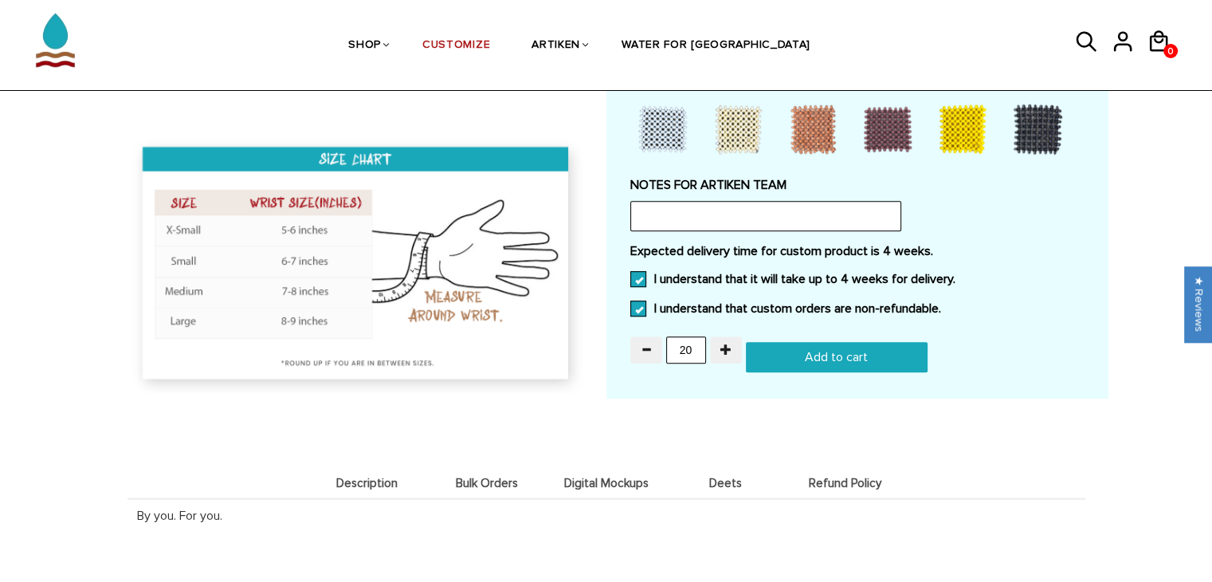
click at [800, 364] on input "Add to cart" at bounding box center [837, 357] width 182 height 30
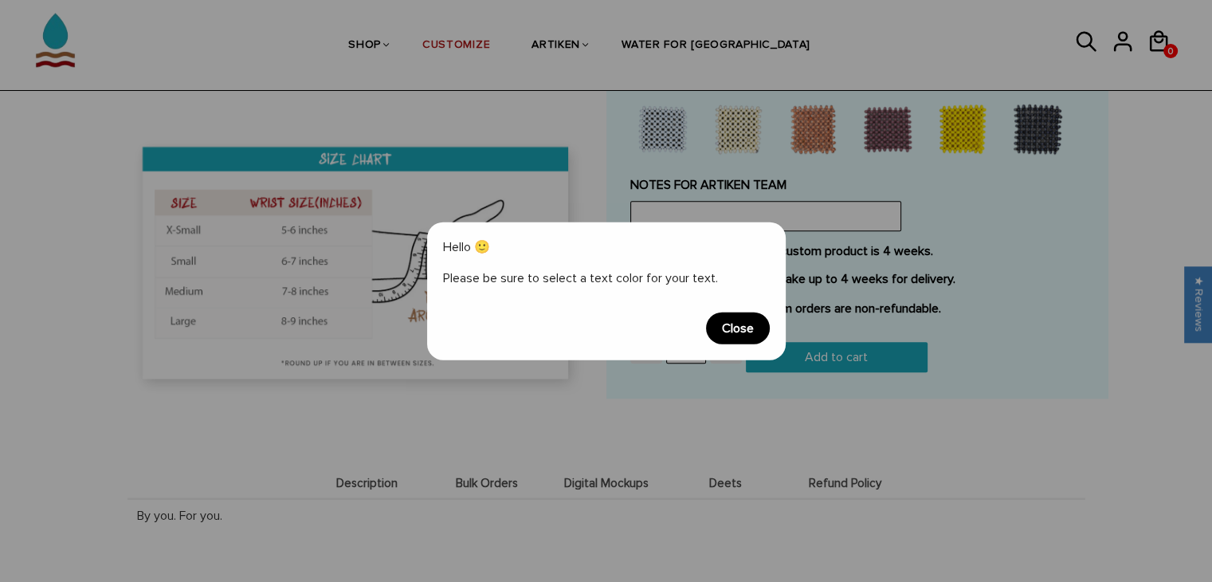
click at [766, 333] on span "Close" at bounding box center [738, 327] width 64 height 32
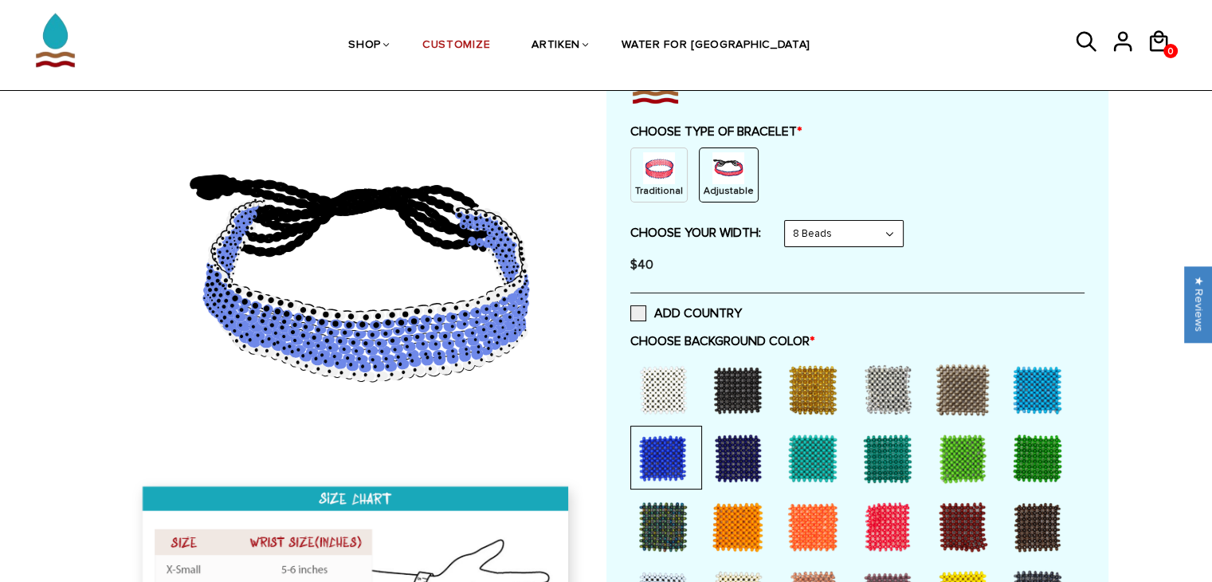
scroll to position [156, 0]
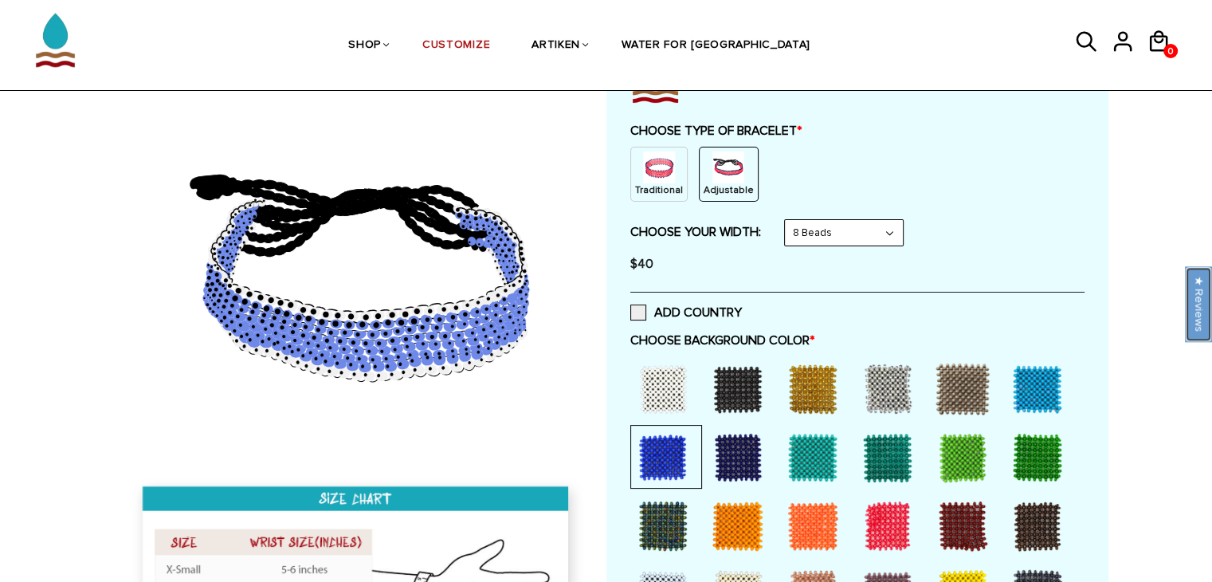
click at [1201, 302] on div "★ Reviews" at bounding box center [1198, 304] width 27 height 76
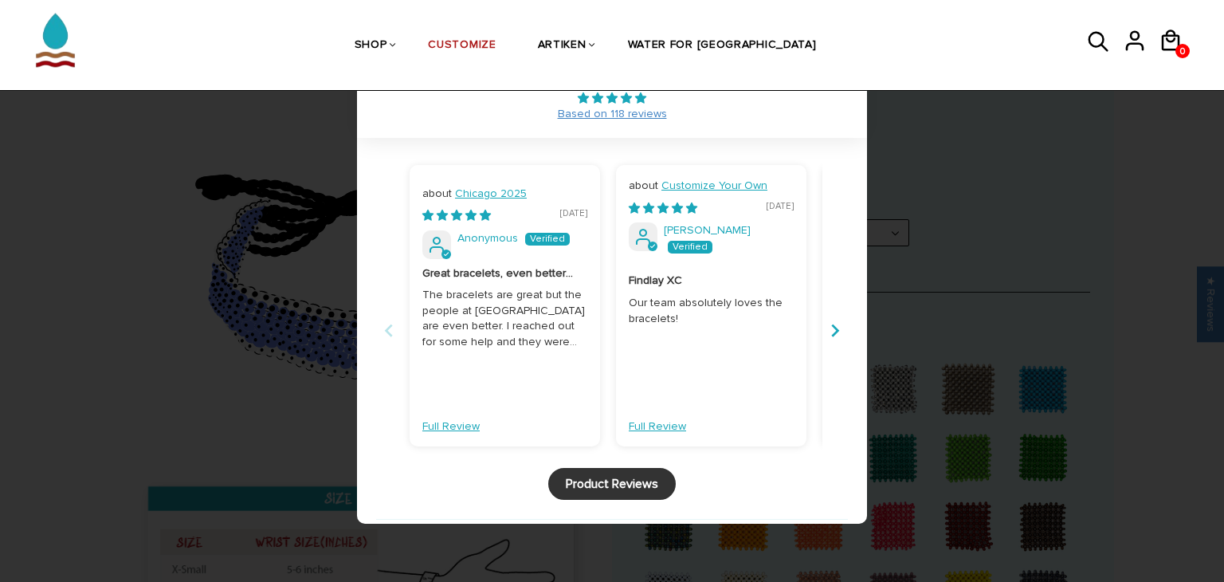
click at [918, 433] on div at bounding box center [612, 291] width 1224 height 582
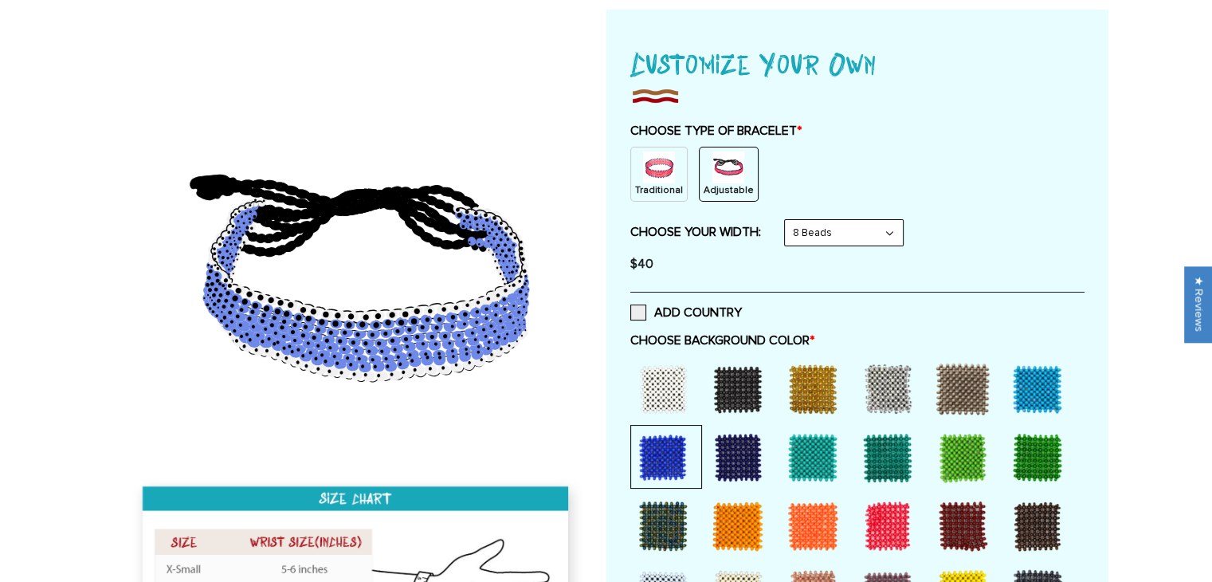
scroll to position [0, 0]
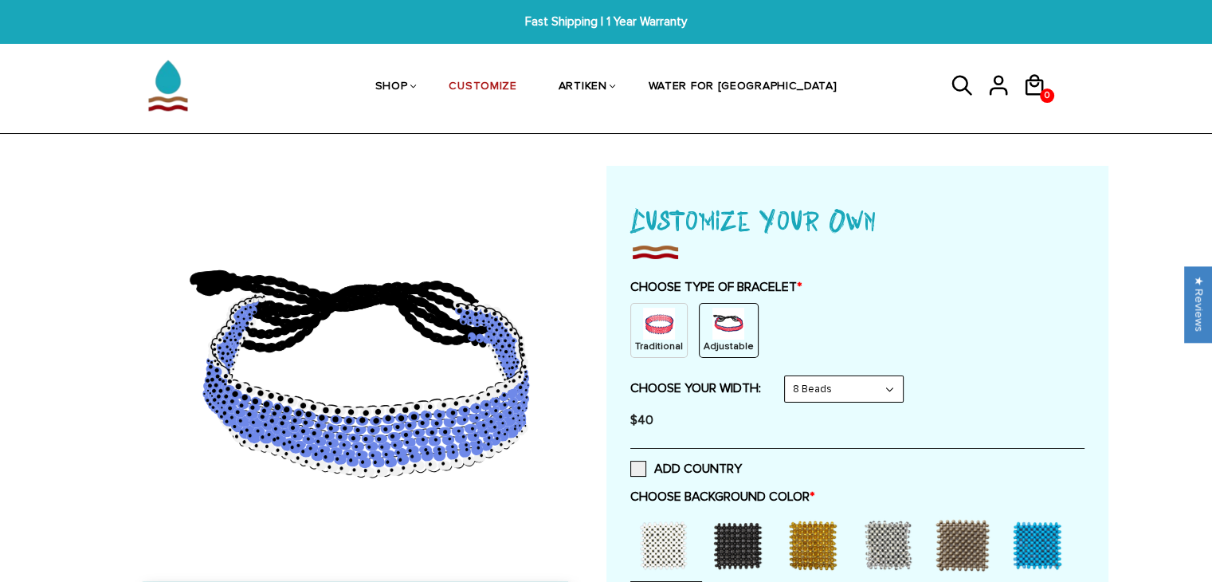
click at [651, 246] on img at bounding box center [654, 252] width 49 height 22
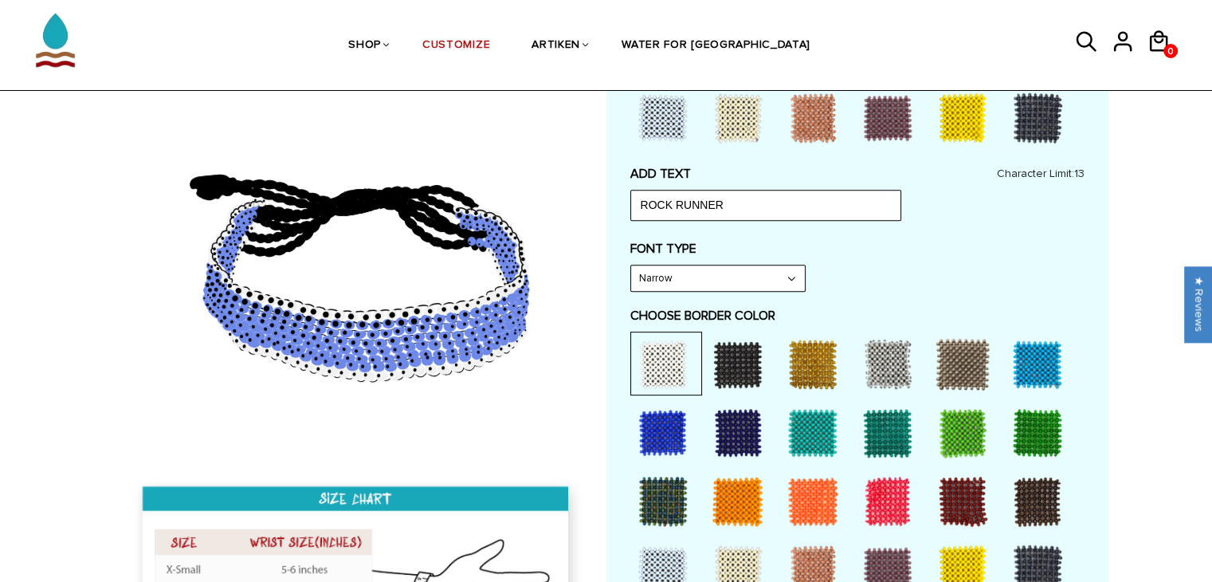
scroll to position [636, 0]
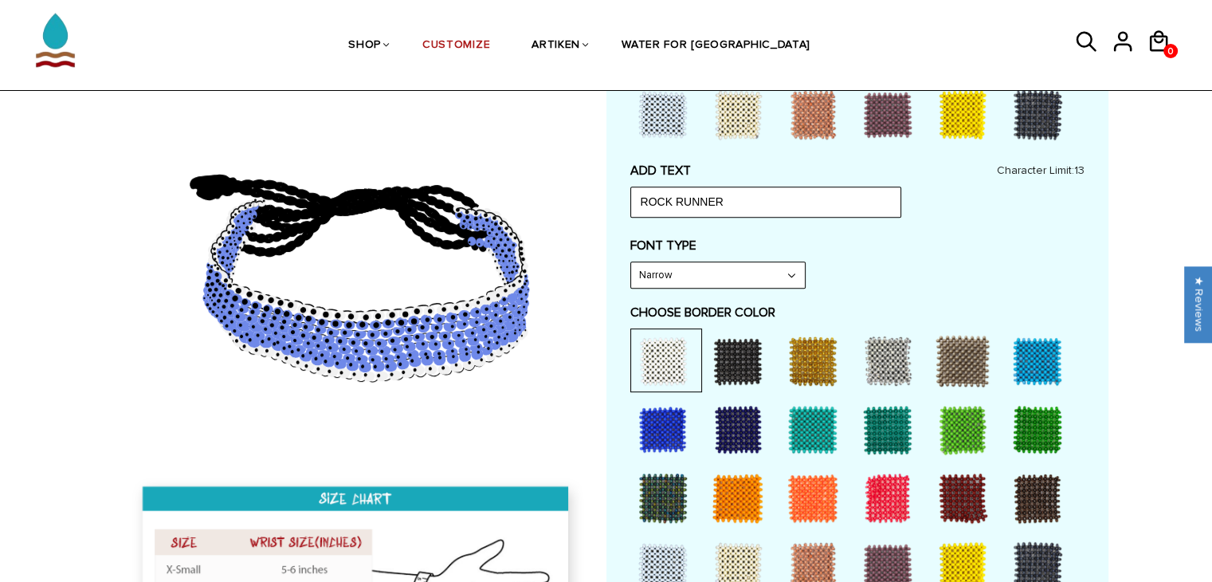
click at [687, 276] on select "Narrow Bold" at bounding box center [718, 274] width 174 height 25
click at [631, 262] on select "Narrow Bold" at bounding box center [718, 274] width 174 height 25
click at [718, 278] on select "Narrow Bold" at bounding box center [718, 274] width 174 height 25
select select "Narrow"
click at [631, 262] on select "Narrow Bold" at bounding box center [718, 274] width 174 height 25
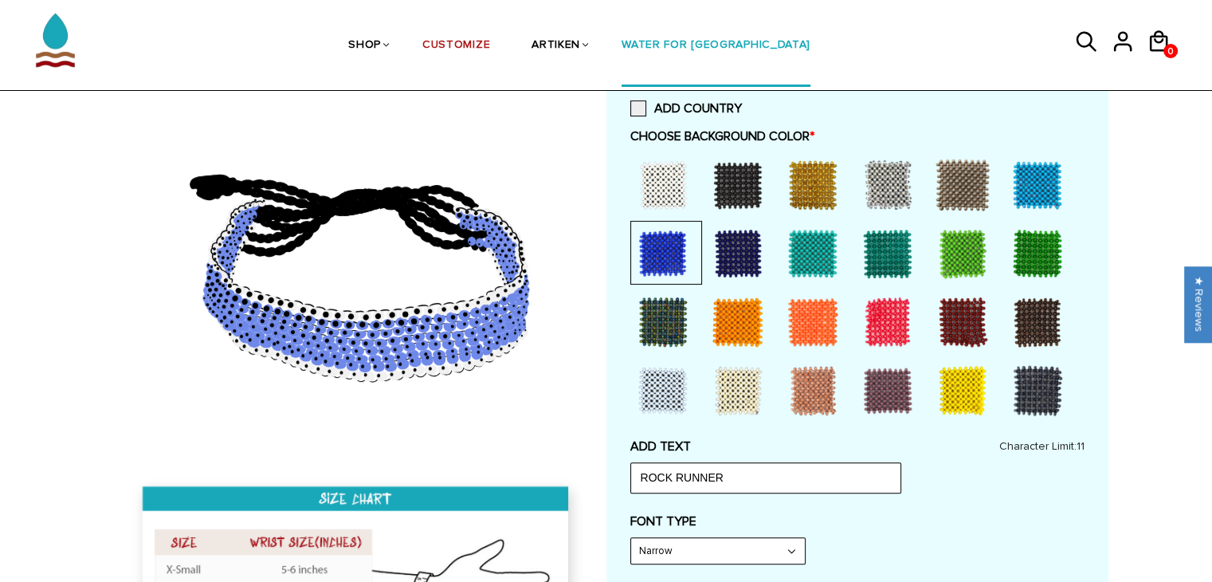
scroll to position [347, 0]
